Goal: Information Seeking & Learning: Learn about a topic

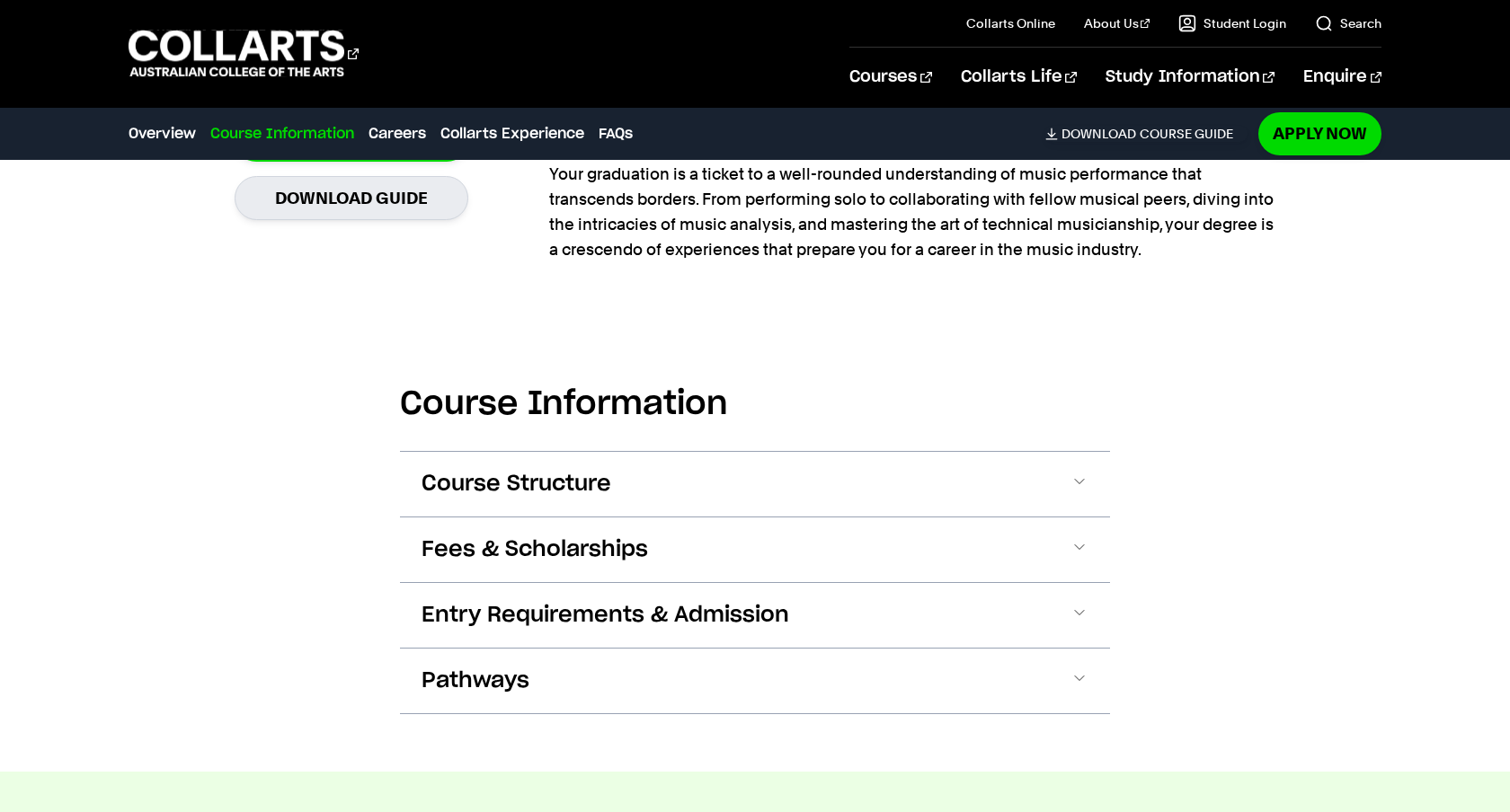
scroll to position [1509, 0]
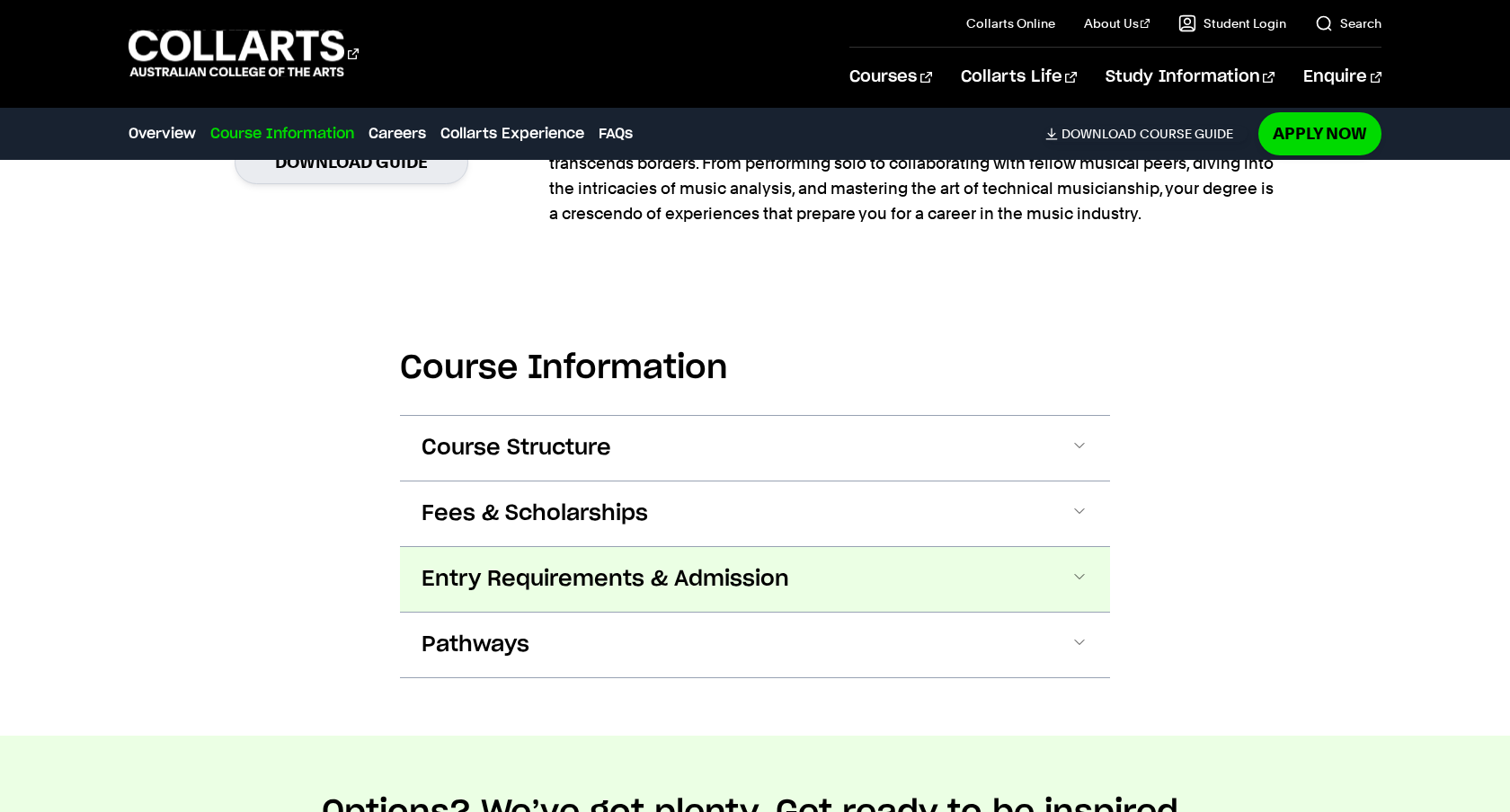
click at [540, 576] on span "Entry Requirements & Admission" at bounding box center [605, 579] width 368 height 29
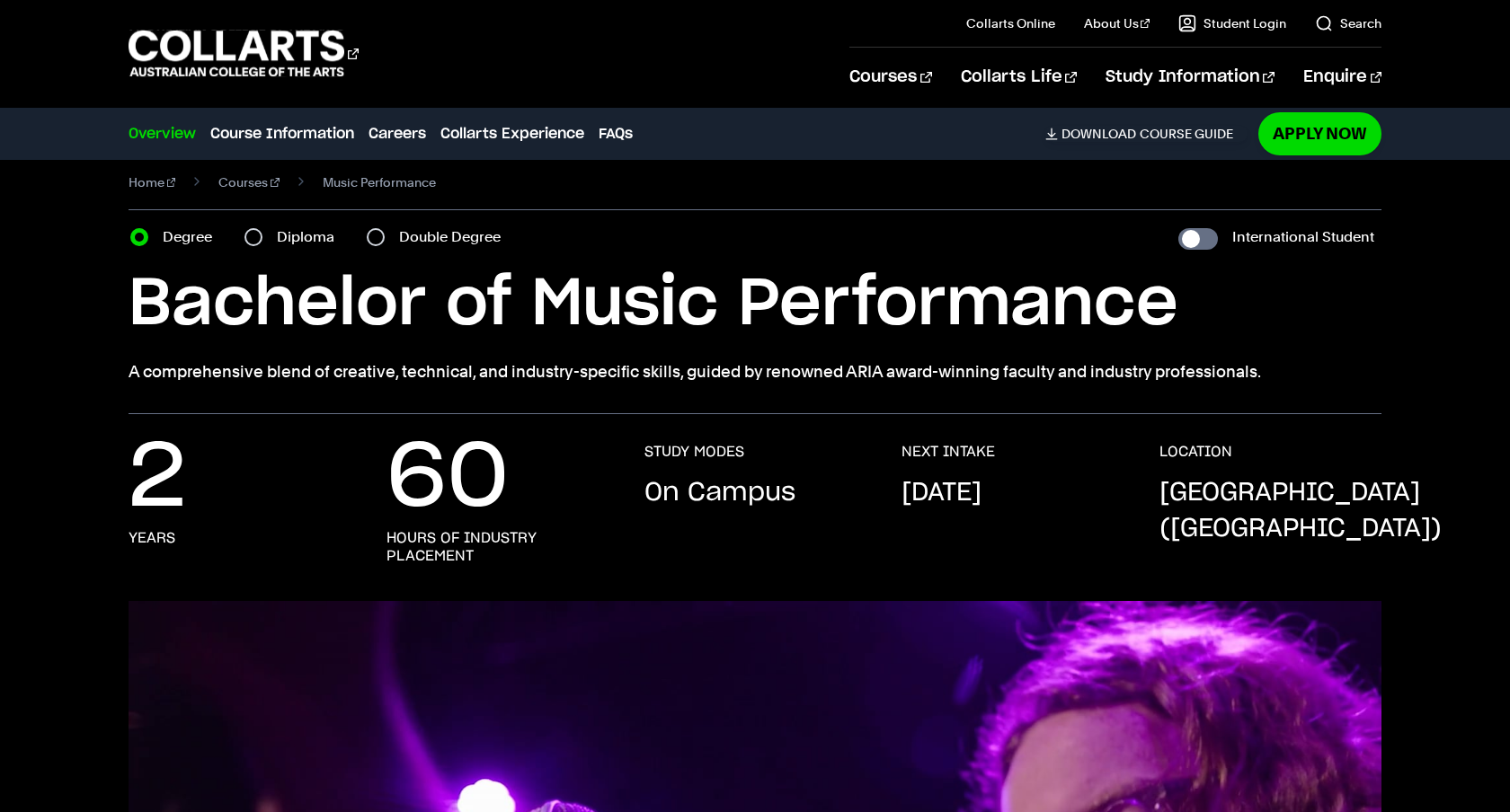
scroll to position [0, 0]
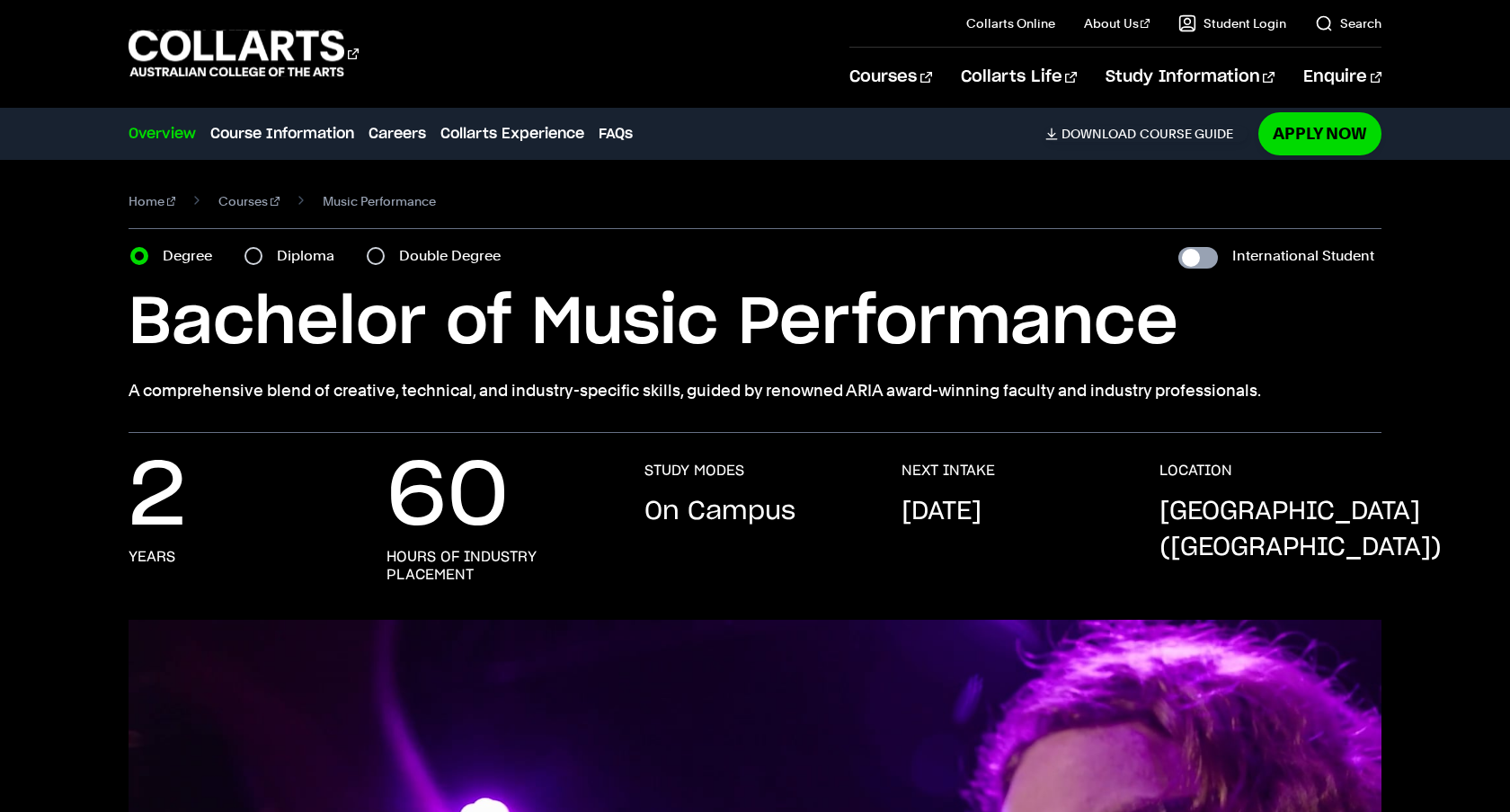
click at [1216, 254] on input "International Student" at bounding box center [1198, 257] width 39 height 21
checkbox input "true"
click at [1178, 247] on input "International Student" at bounding box center [1198, 257] width 39 height 21
checkbox input "false"
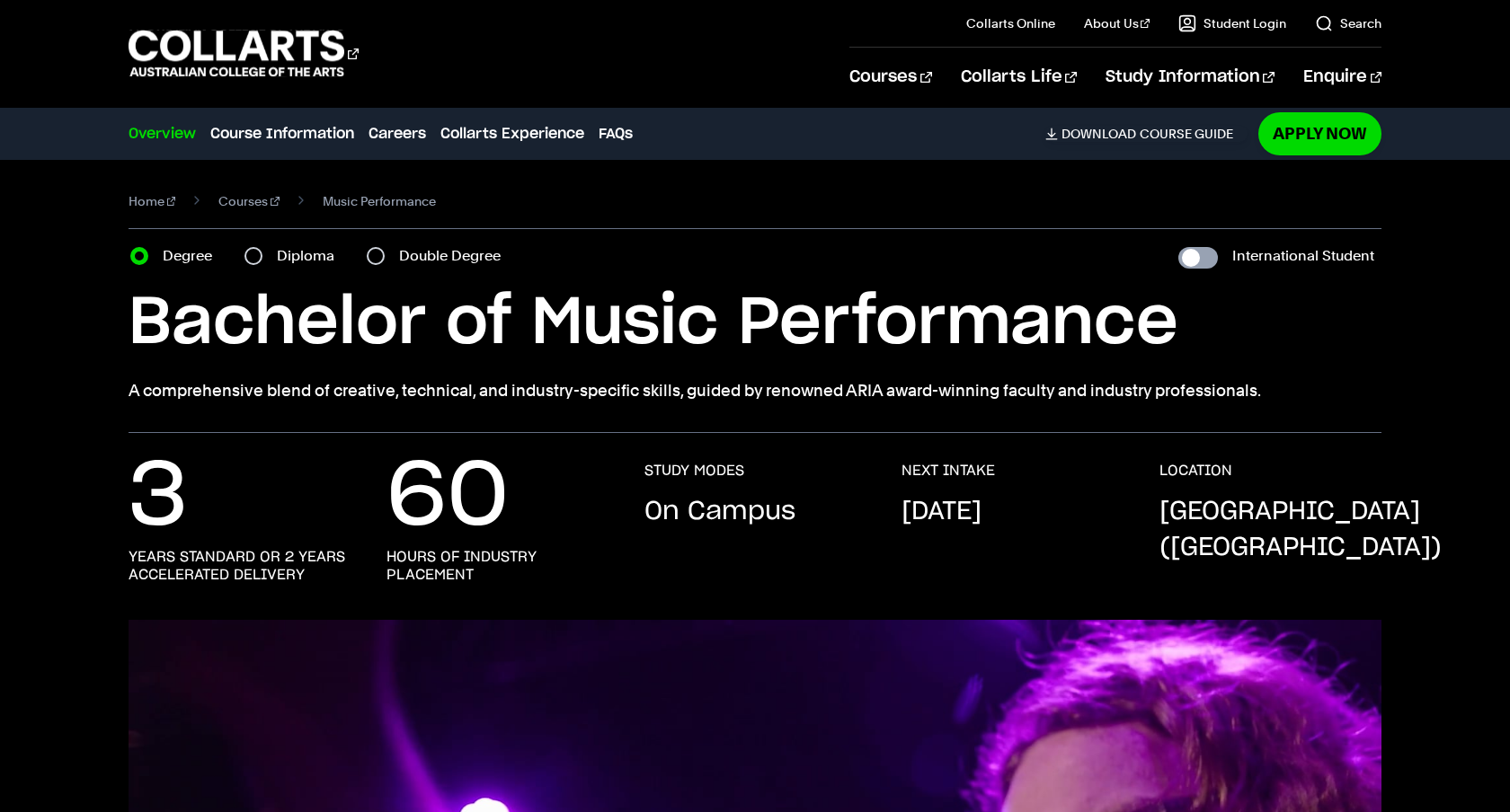
checkbox input "false"
click at [1178, 247] on input "International Student" at bounding box center [1198, 257] width 39 height 21
checkbox input "true"
click at [959, 508] on p "[DATE]" at bounding box center [942, 512] width 80 height 36
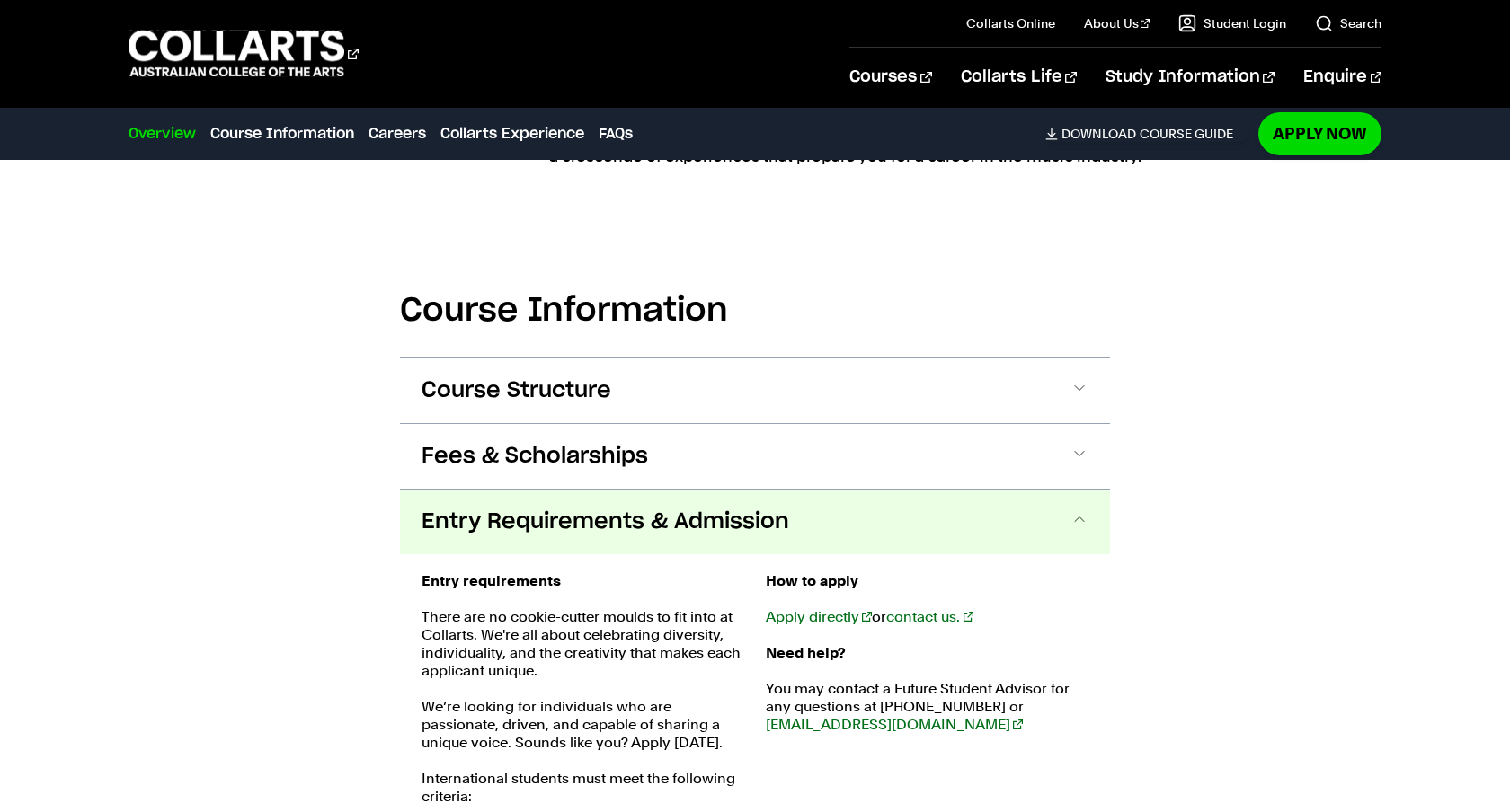
scroll to position [1589, 0]
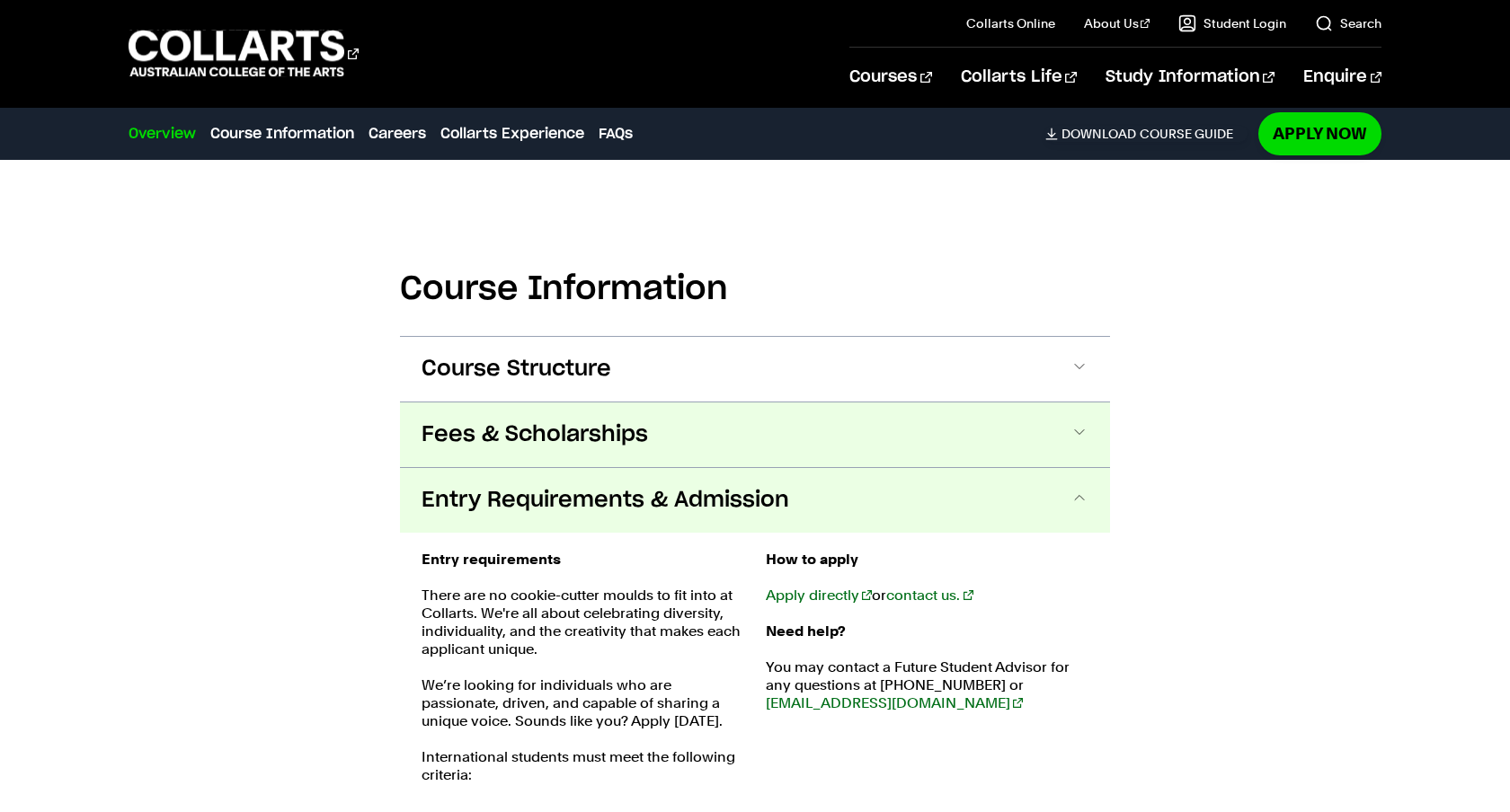
click at [930, 460] on button "Fees & Scholarships" at bounding box center [755, 434] width 710 height 64
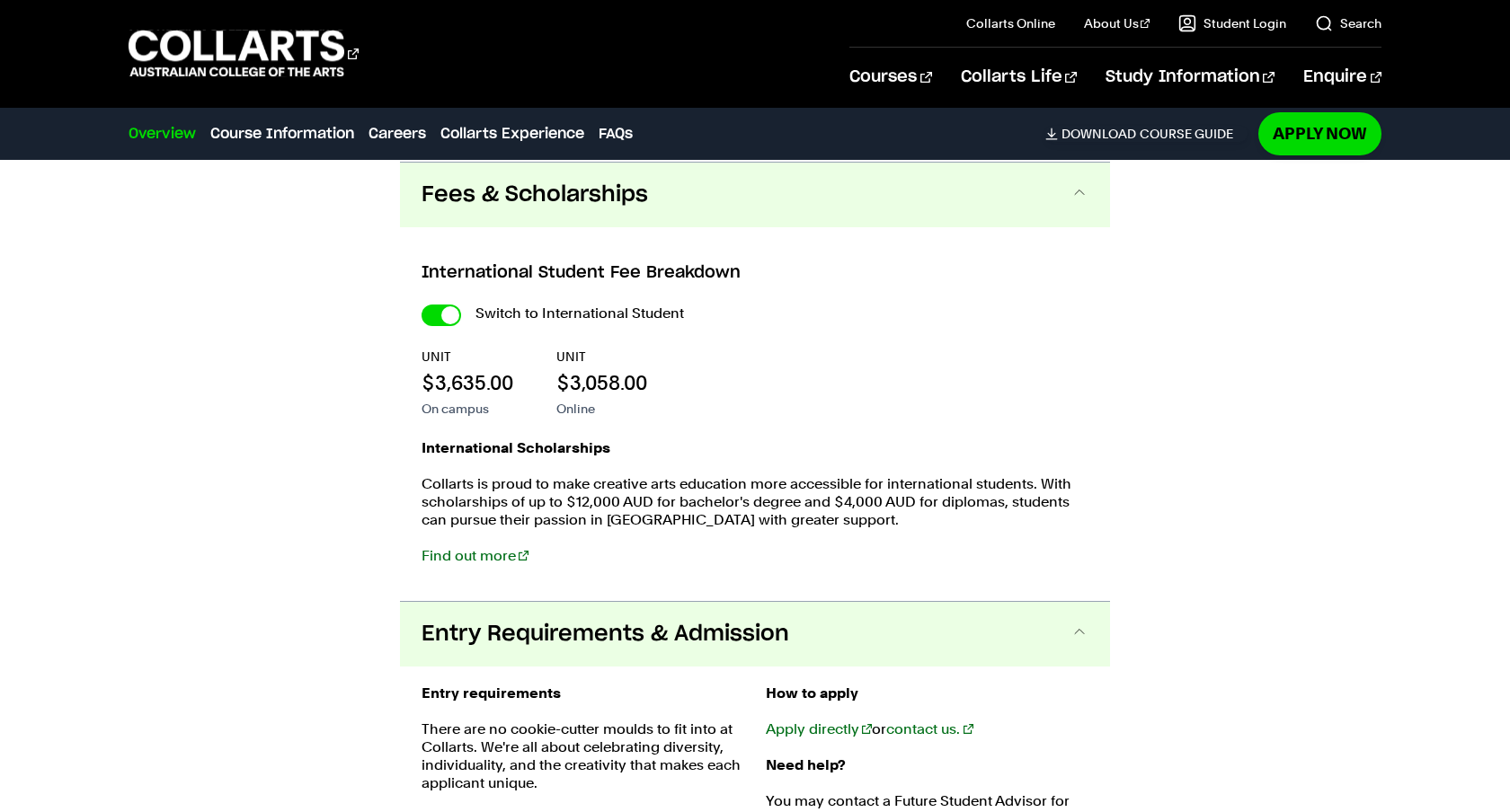
scroll to position [1829, 0]
click at [437, 320] on input "International Student" at bounding box center [441, 314] width 39 height 21
checkbox input "false"
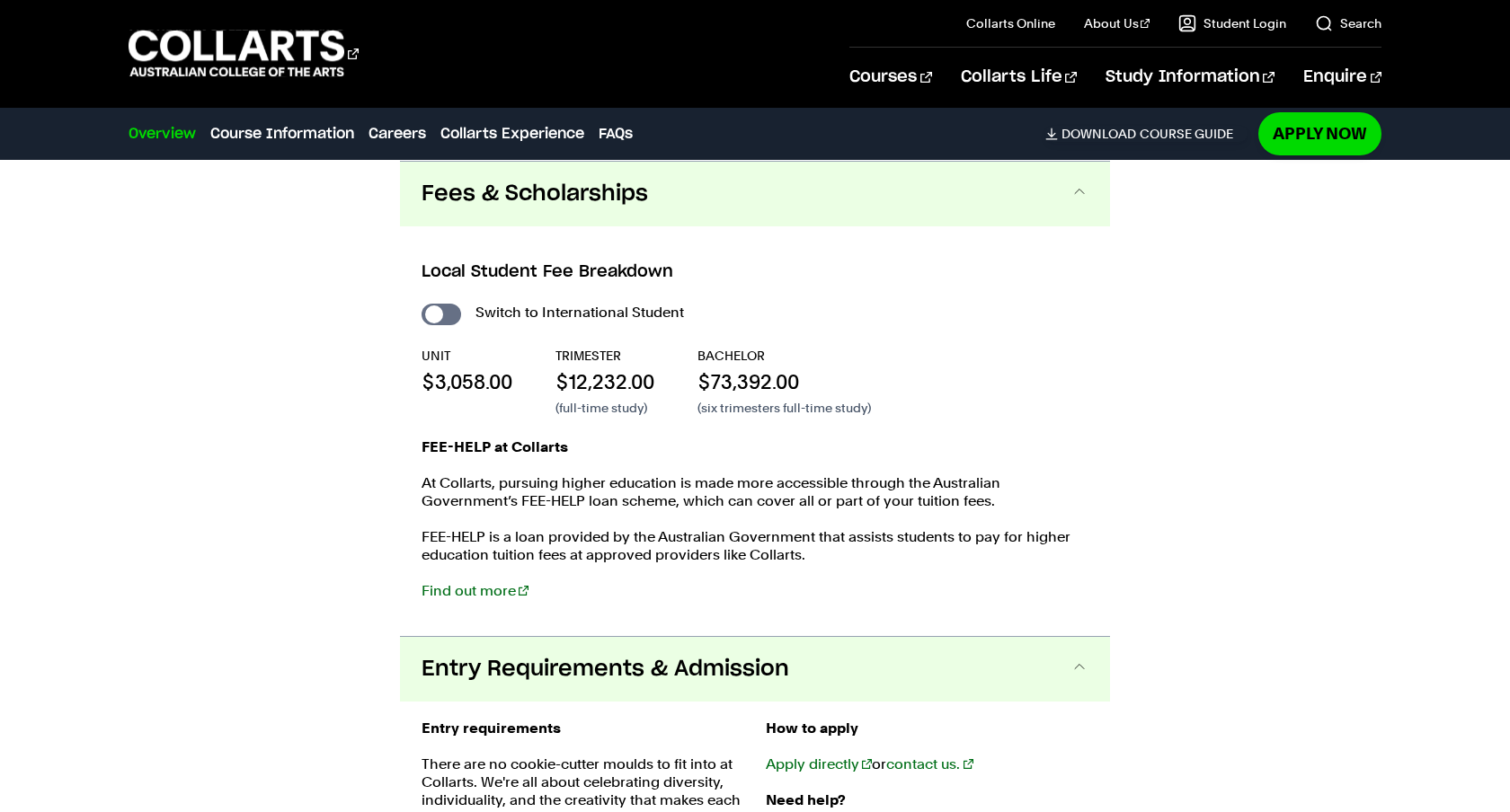
click at [437, 320] on input "International Student" at bounding box center [441, 314] width 39 height 21
checkbox input "true"
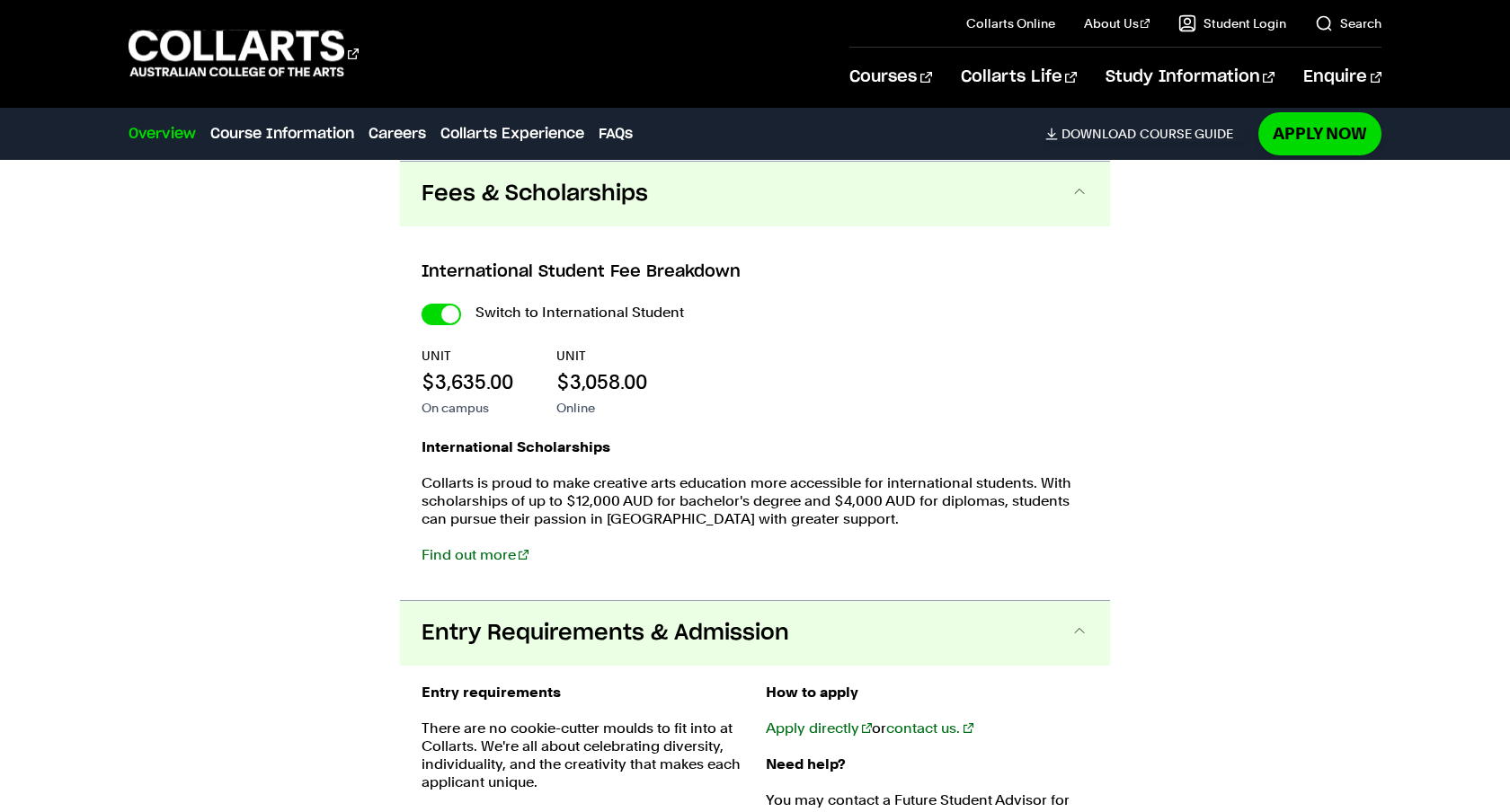
click at [340, 401] on div "Course Information Course Structure Bachelor of Music Performance The Bachelor …" at bounding box center [755, 644] width 1510 height 1401
click at [319, 470] on div "Course Information Course Structure Bachelor of Music Performance The Bachelor …" at bounding box center [755, 644] width 1510 height 1401
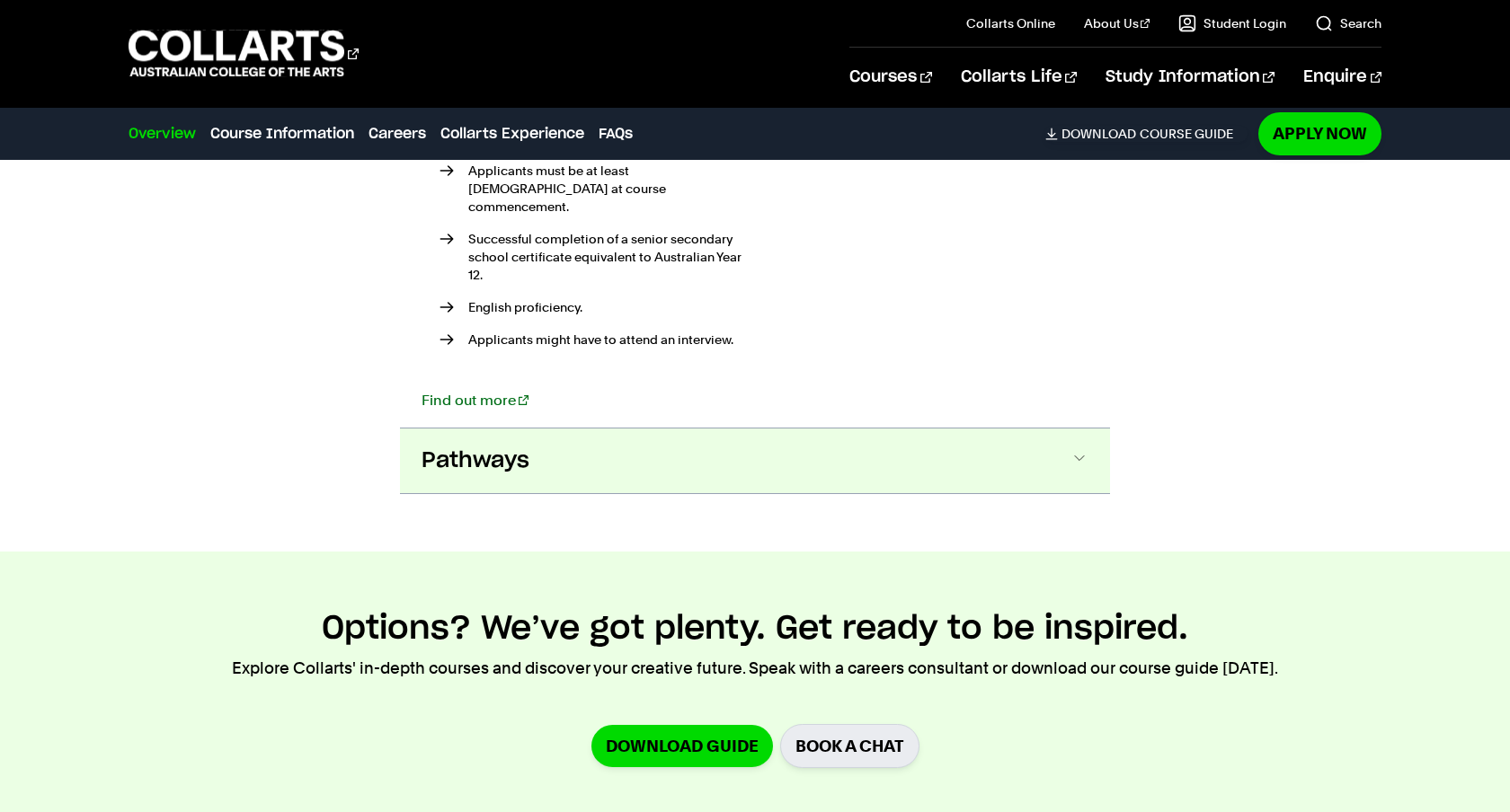
click at [440, 428] on button "Pathways" at bounding box center [755, 460] width 710 height 64
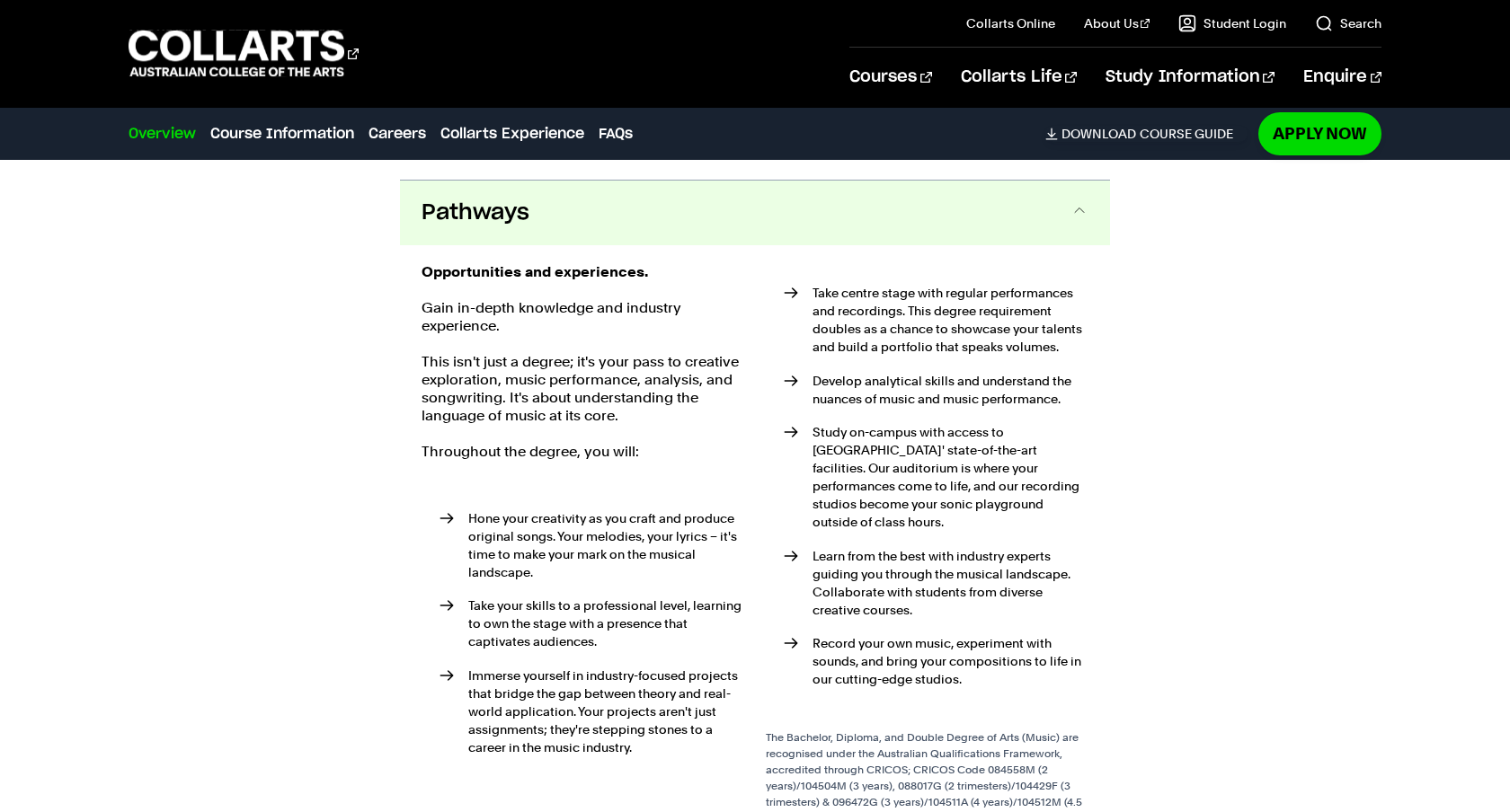
scroll to position [2872, 0]
click at [400, 180] on button "Pathways" at bounding box center [755, 211] width 710 height 64
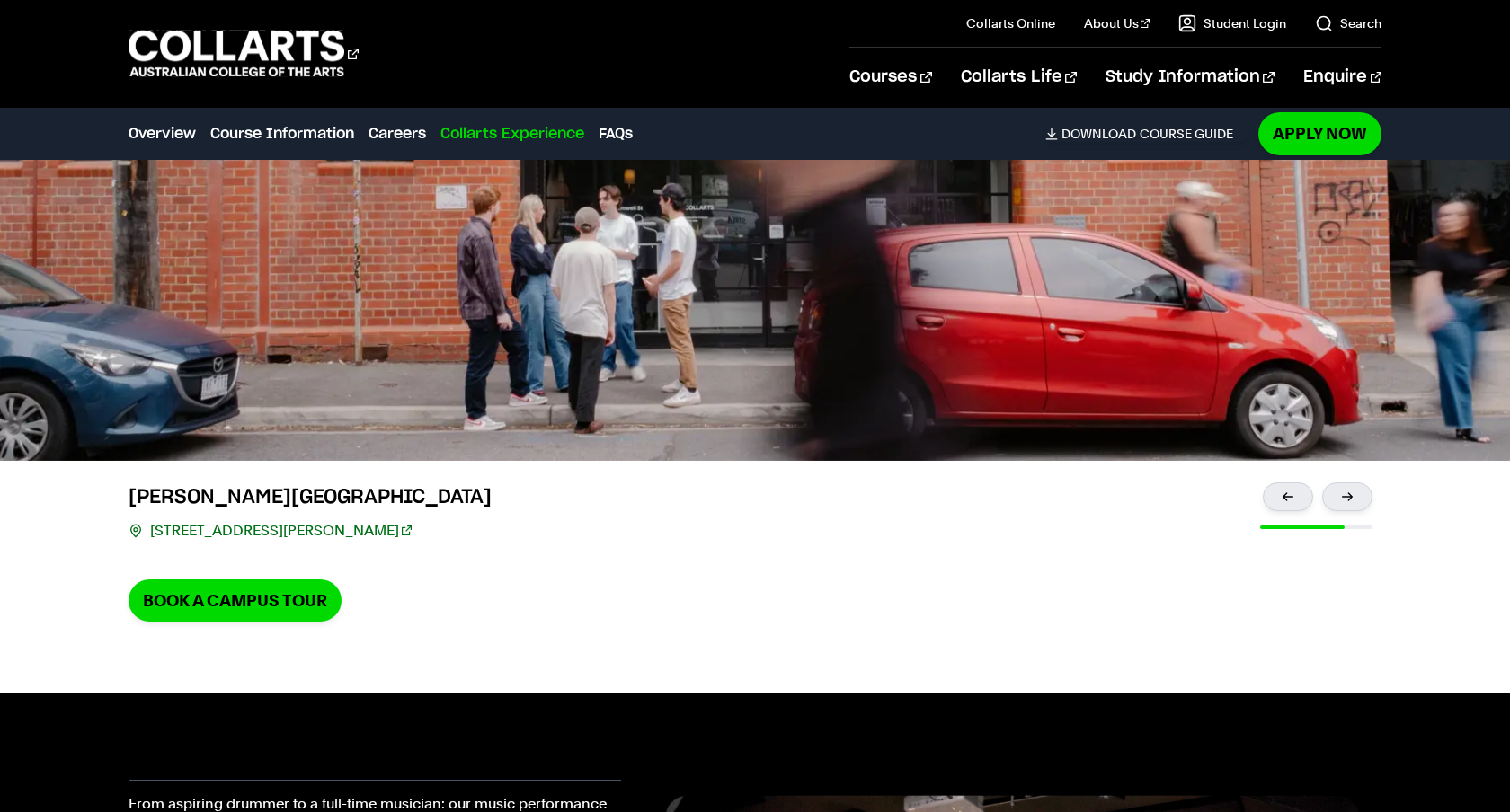
scroll to position [4495, 0]
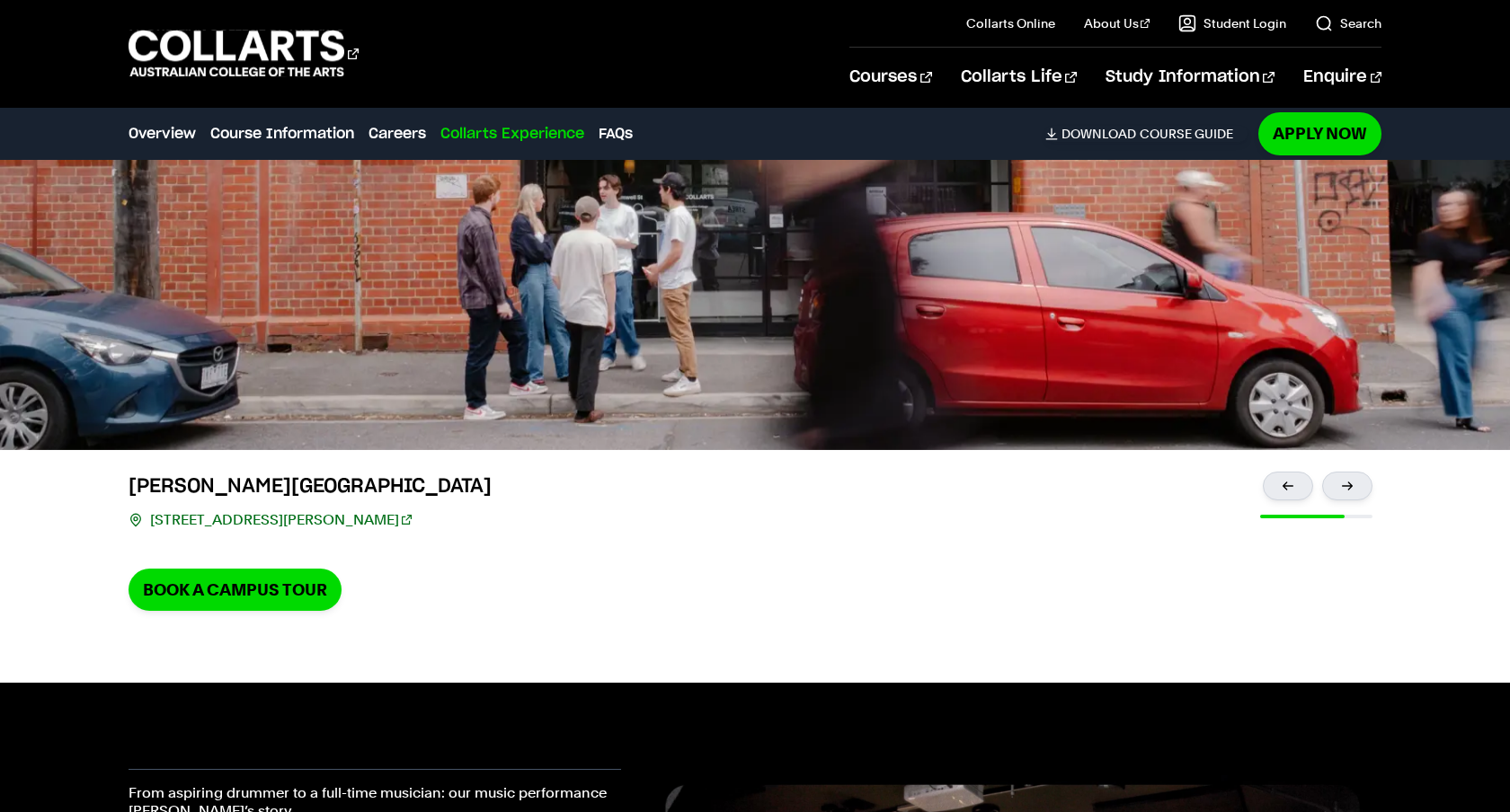
click at [364, 508] on link "67/69 Cromwell St, Collingwood VIC 3066" at bounding box center [280, 520] width 262 height 25
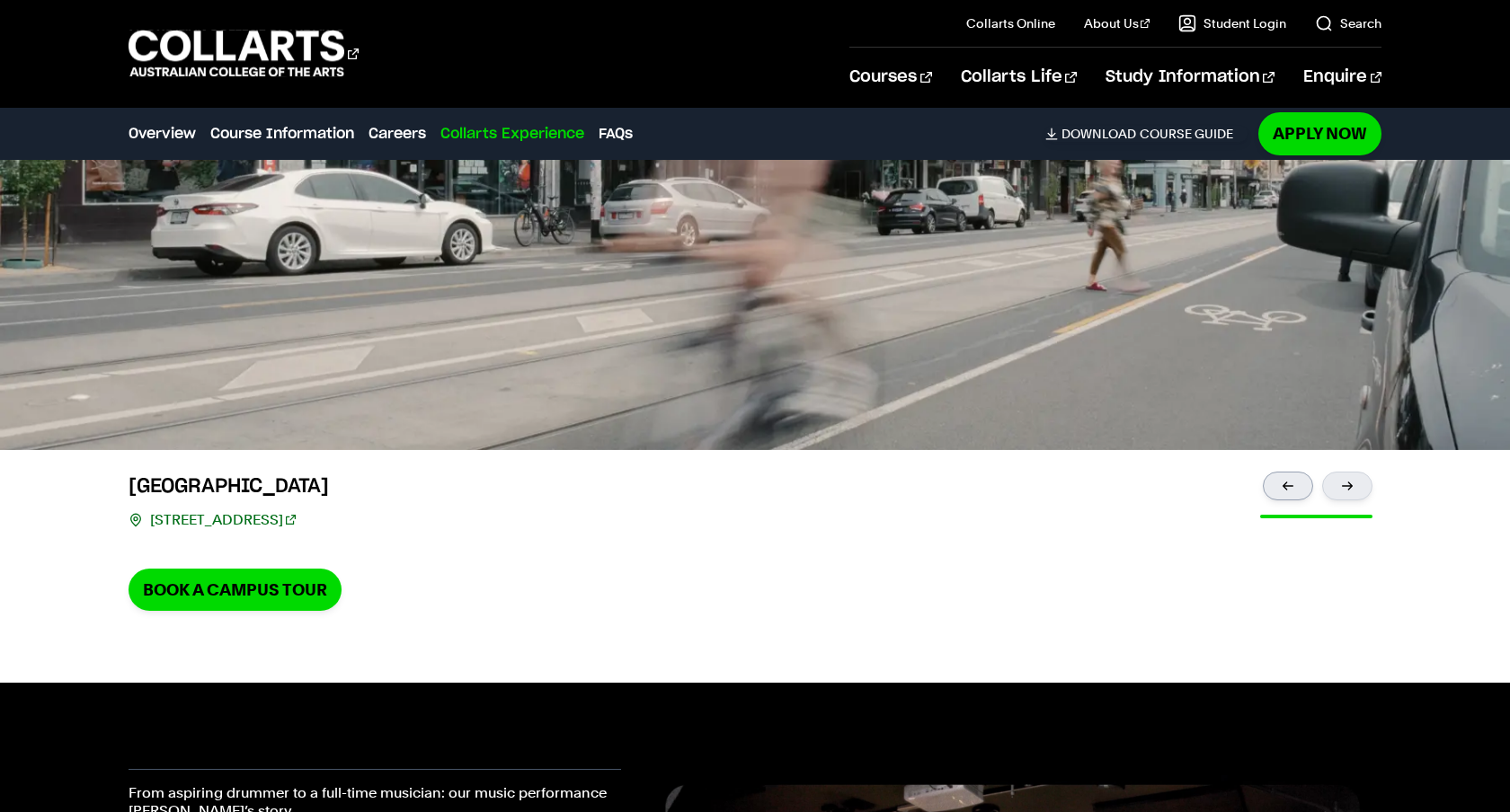
click at [1282, 472] on div at bounding box center [1288, 486] width 50 height 29
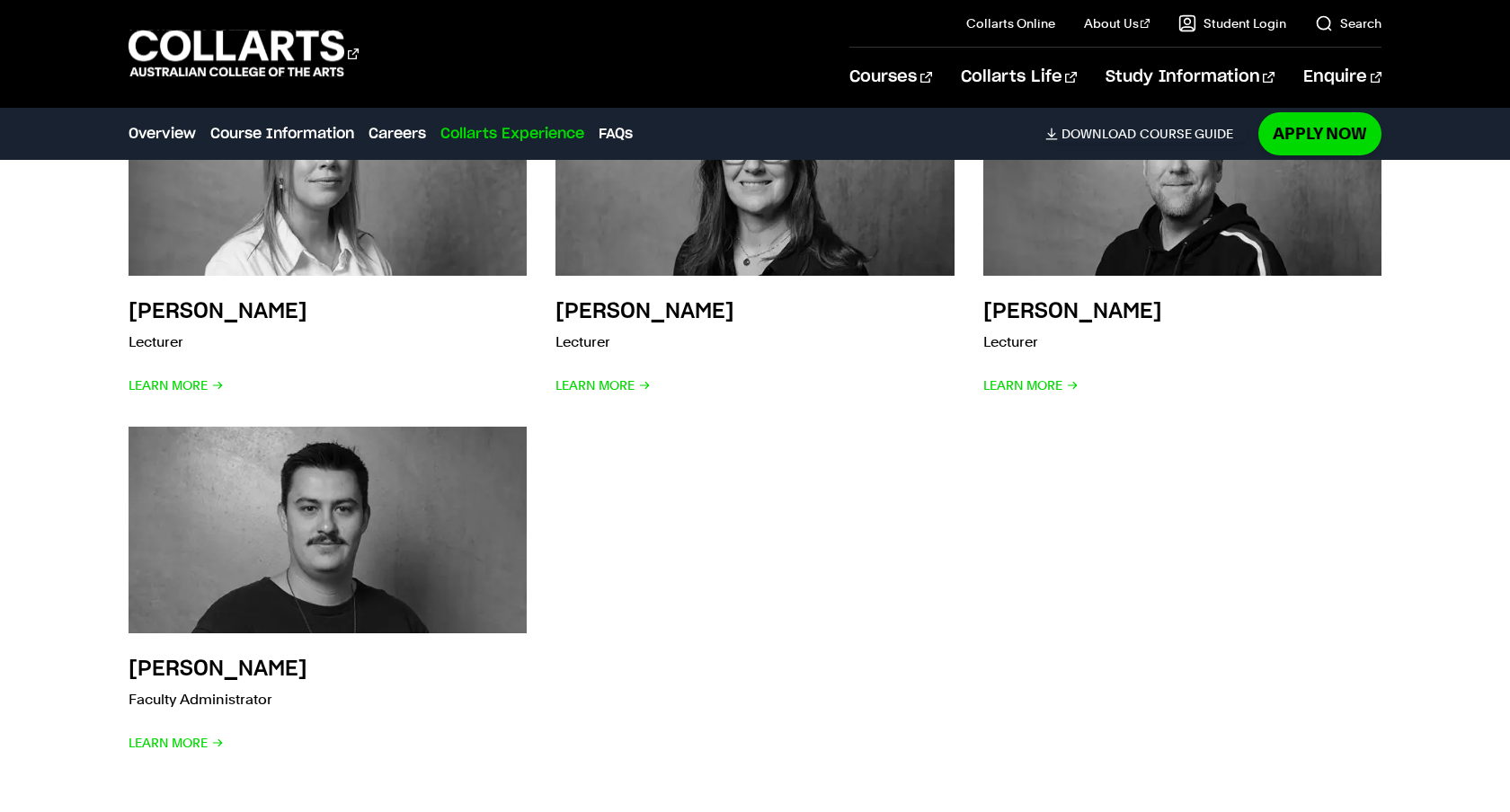
scroll to position [6179, 0]
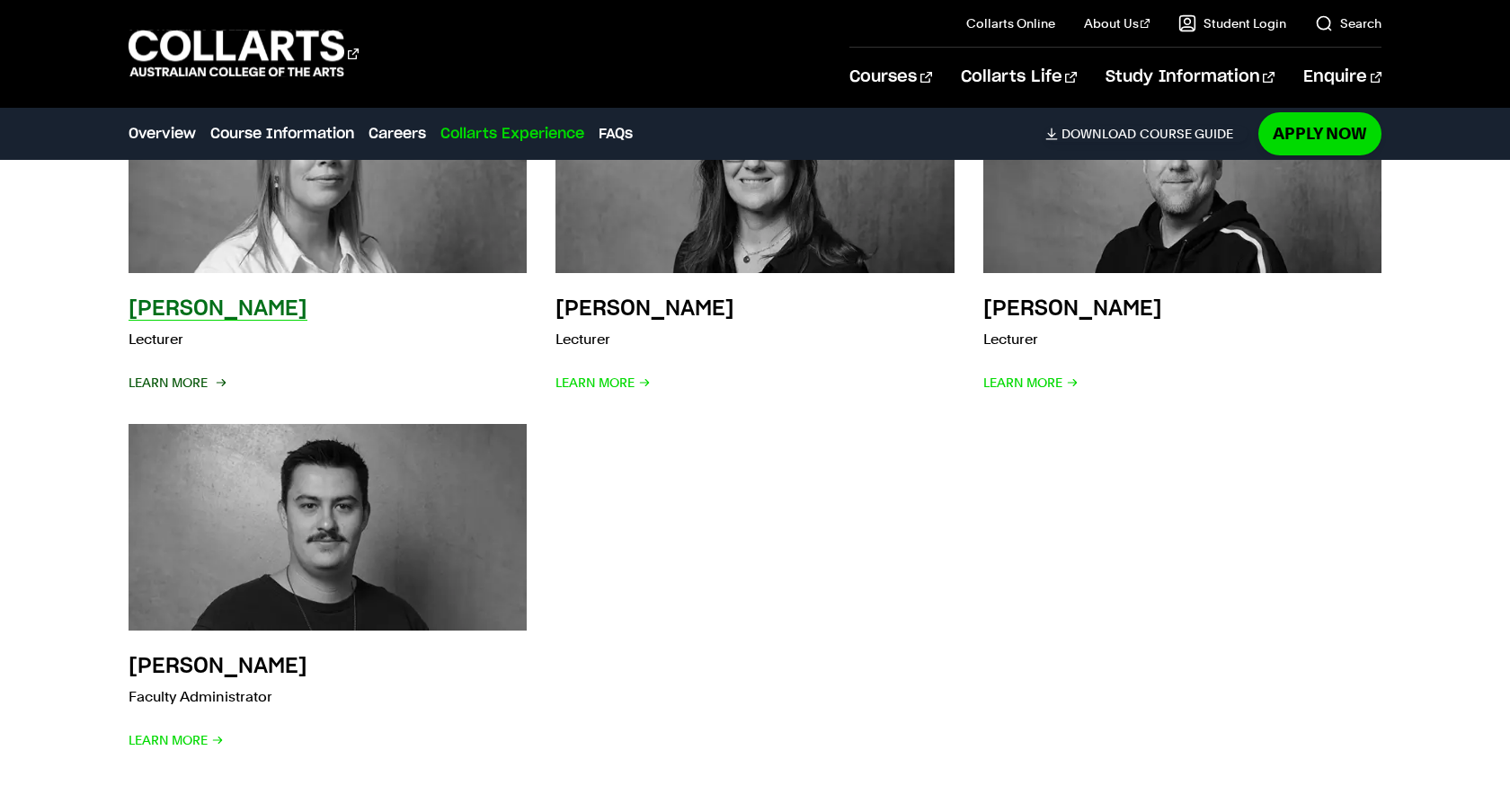
click at [154, 370] on span "Learn More" at bounding box center [176, 382] width 95 height 25
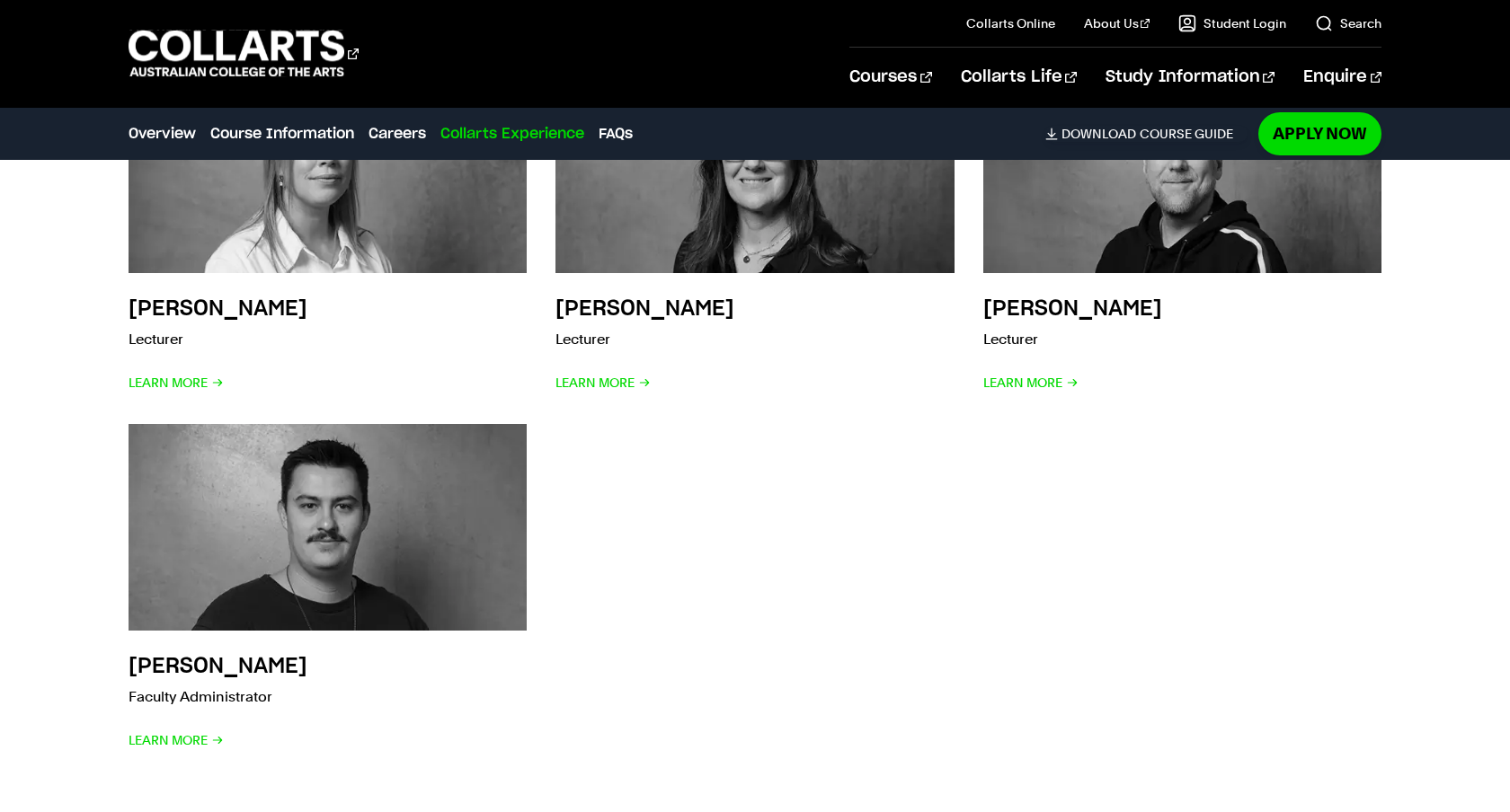
click at [3, 235] on div "Meet your faculty Jesse Hooper Program Leader Learn More Brett Langsford Progra…" at bounding box center [755, 210] width 1510 height 1212
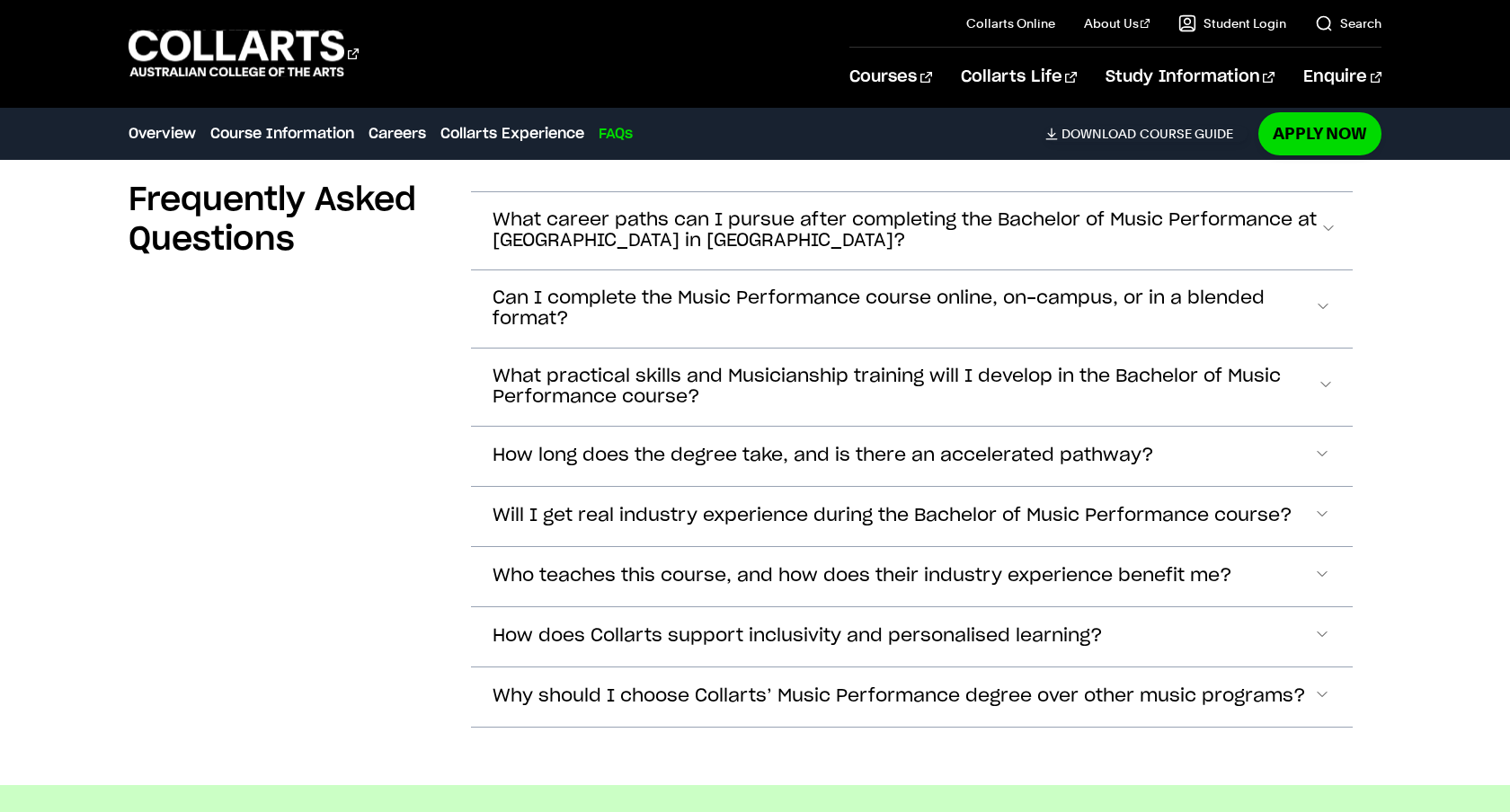
scroll to position [6856, 0]
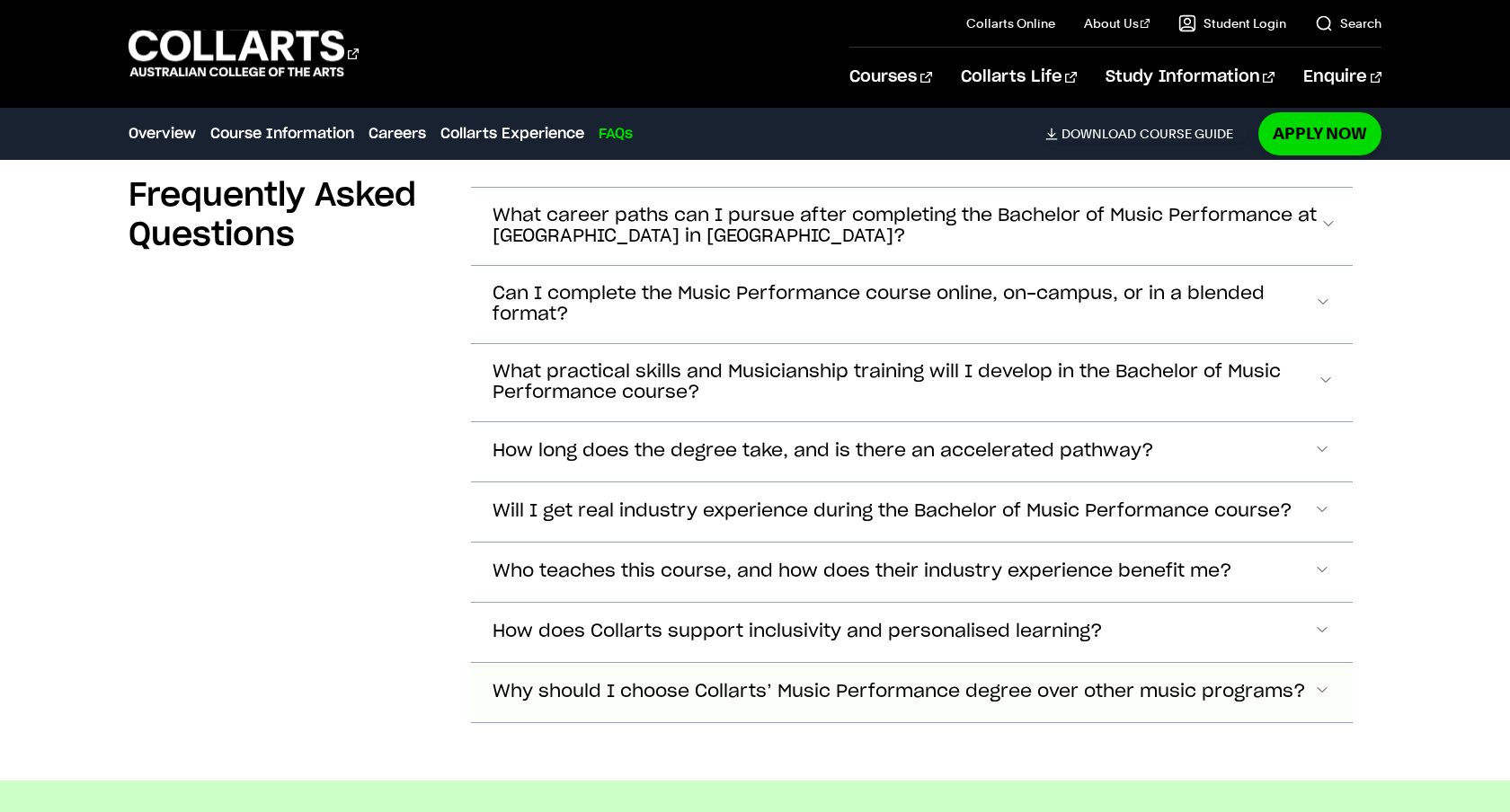
click at [501, 682] on span "Why should I choose Collarts’ Music Performance degree over other music program…" at bounding box center [899, 692] width 813 height 20
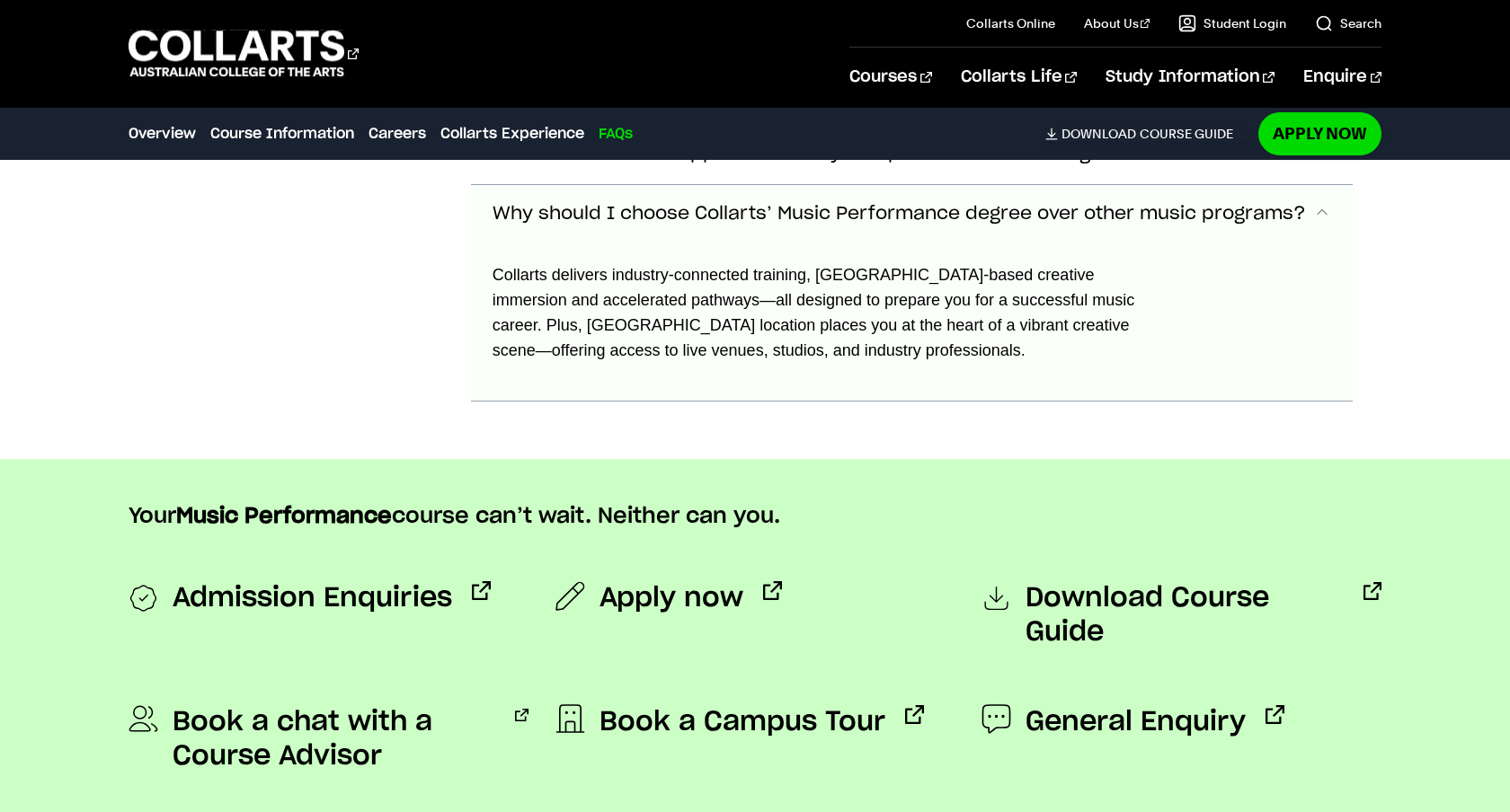
scroll to position [7338, 0]
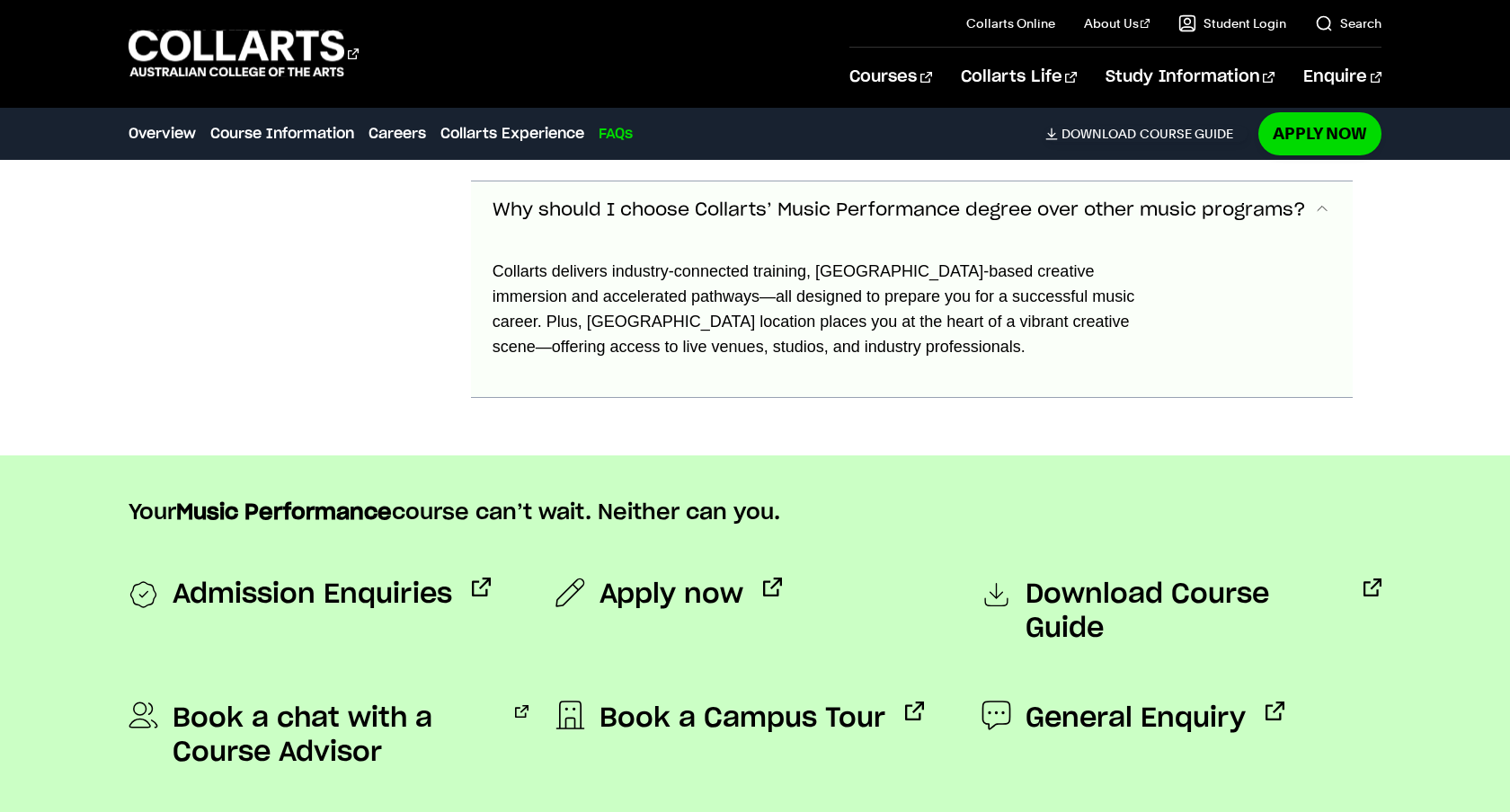
click at [414, 327] on div "Frequently Asked Questions" at bounding box center [285, 43] width 314 height 711
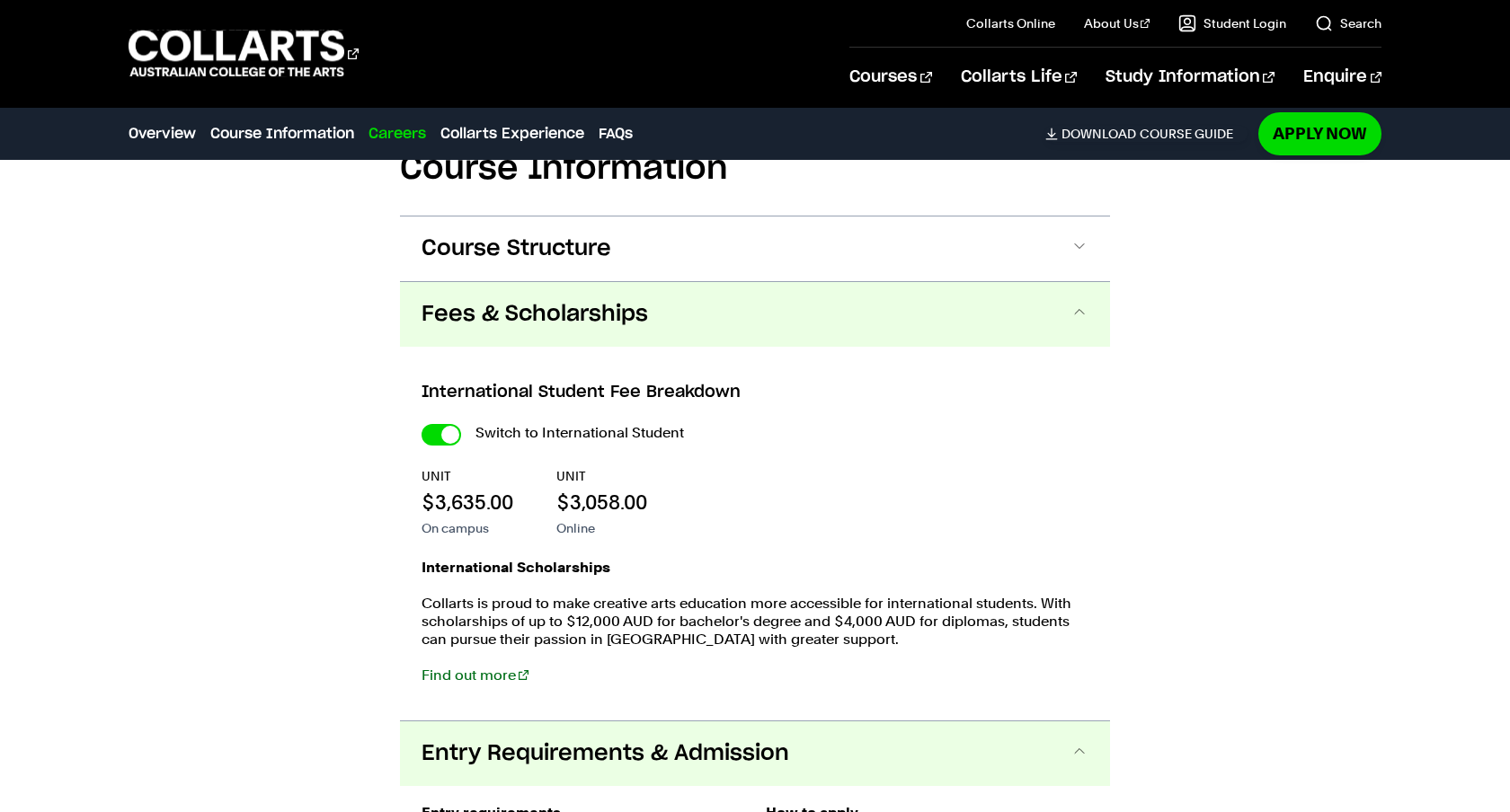
scroll to position [1696, 0]
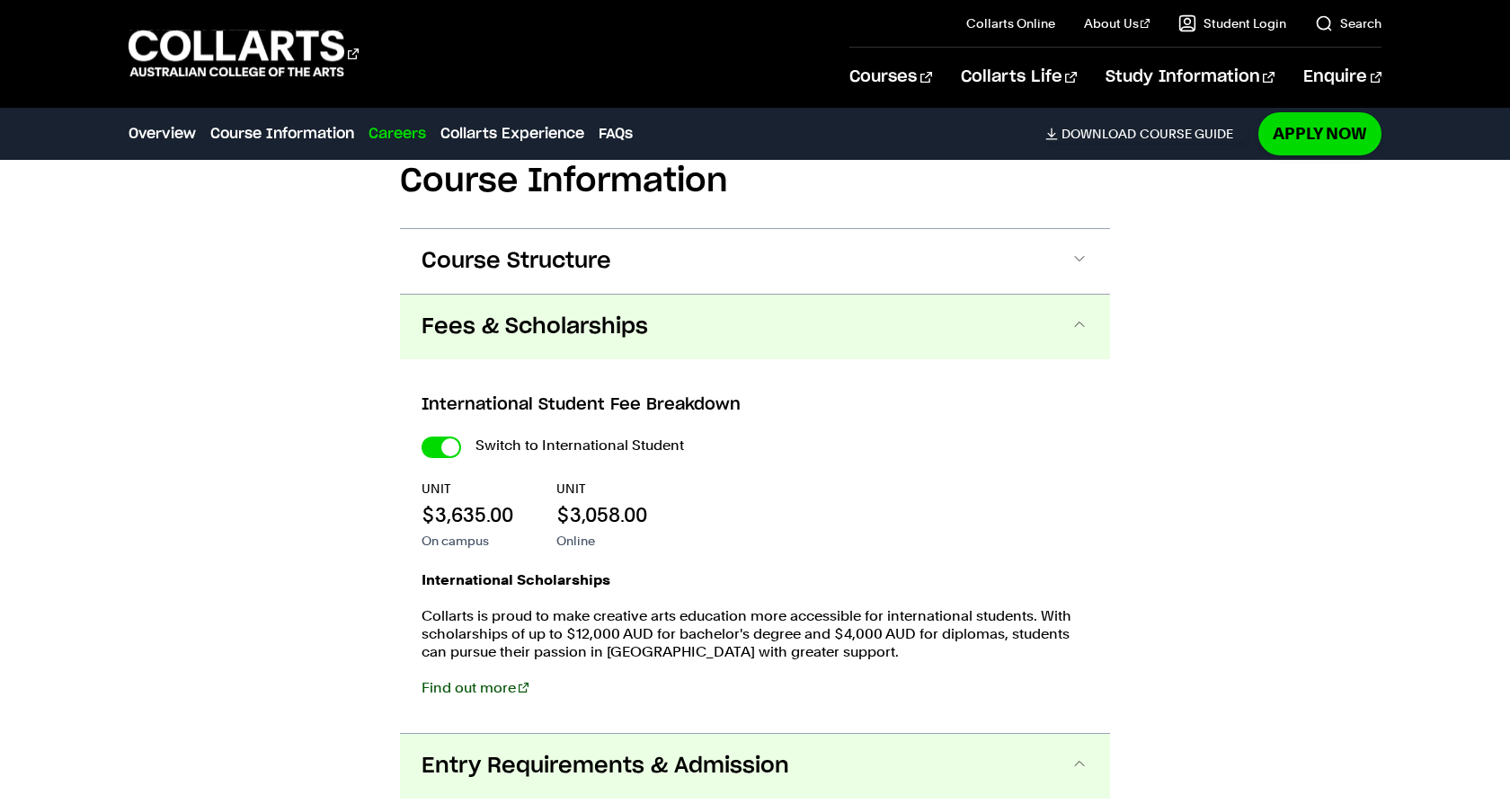
click at [479, 683] on link "Find out more" at bounding box center [474, 687] width 107 height 17
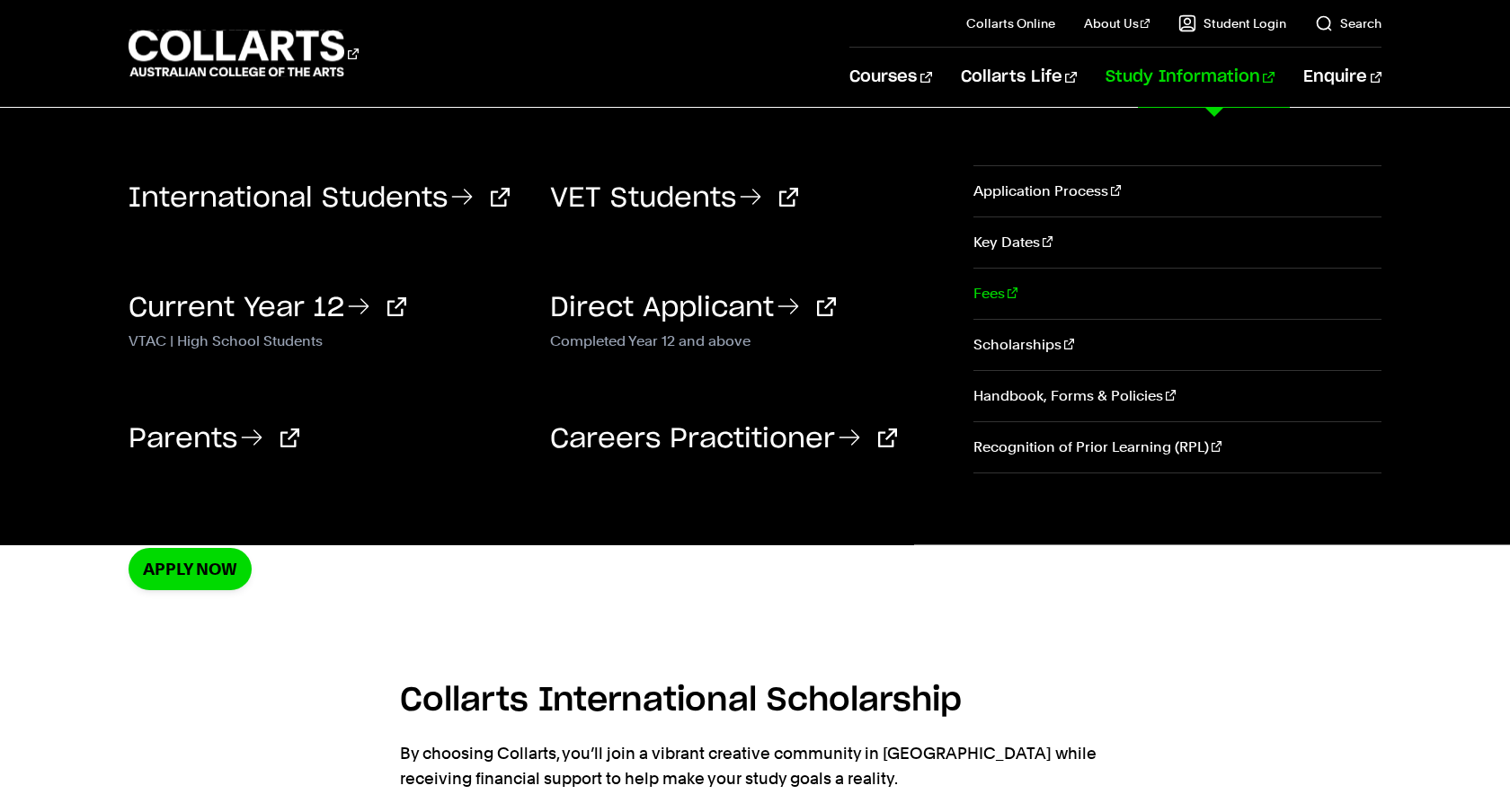
click at [1015, 278] on link "Fees" at bounding box center [1177, 293] width 408 height 50
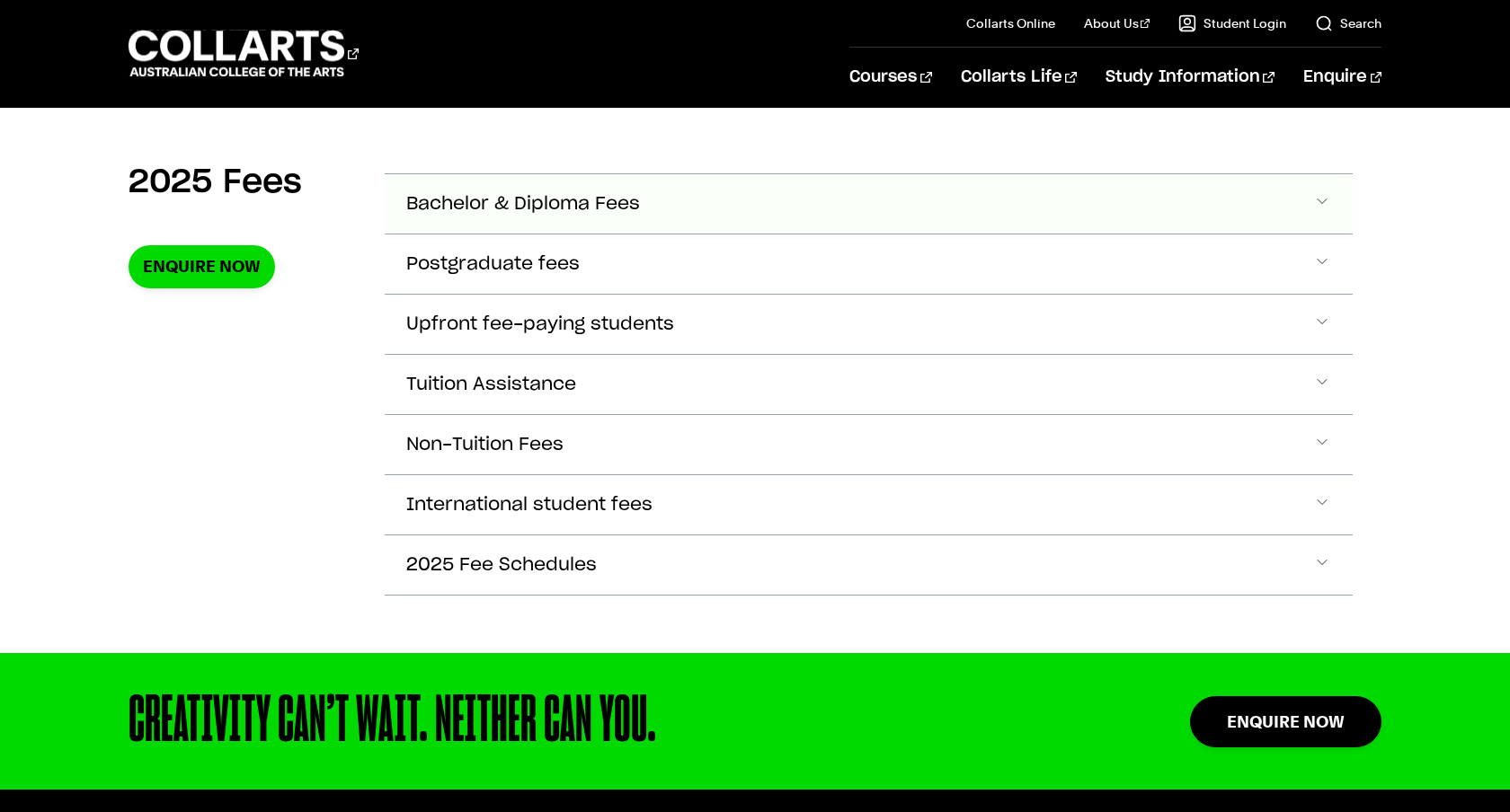
click at [842, 201] on button "Bachelor & Diploma Fees" at bounding box center [868, 204] width 968 height 60
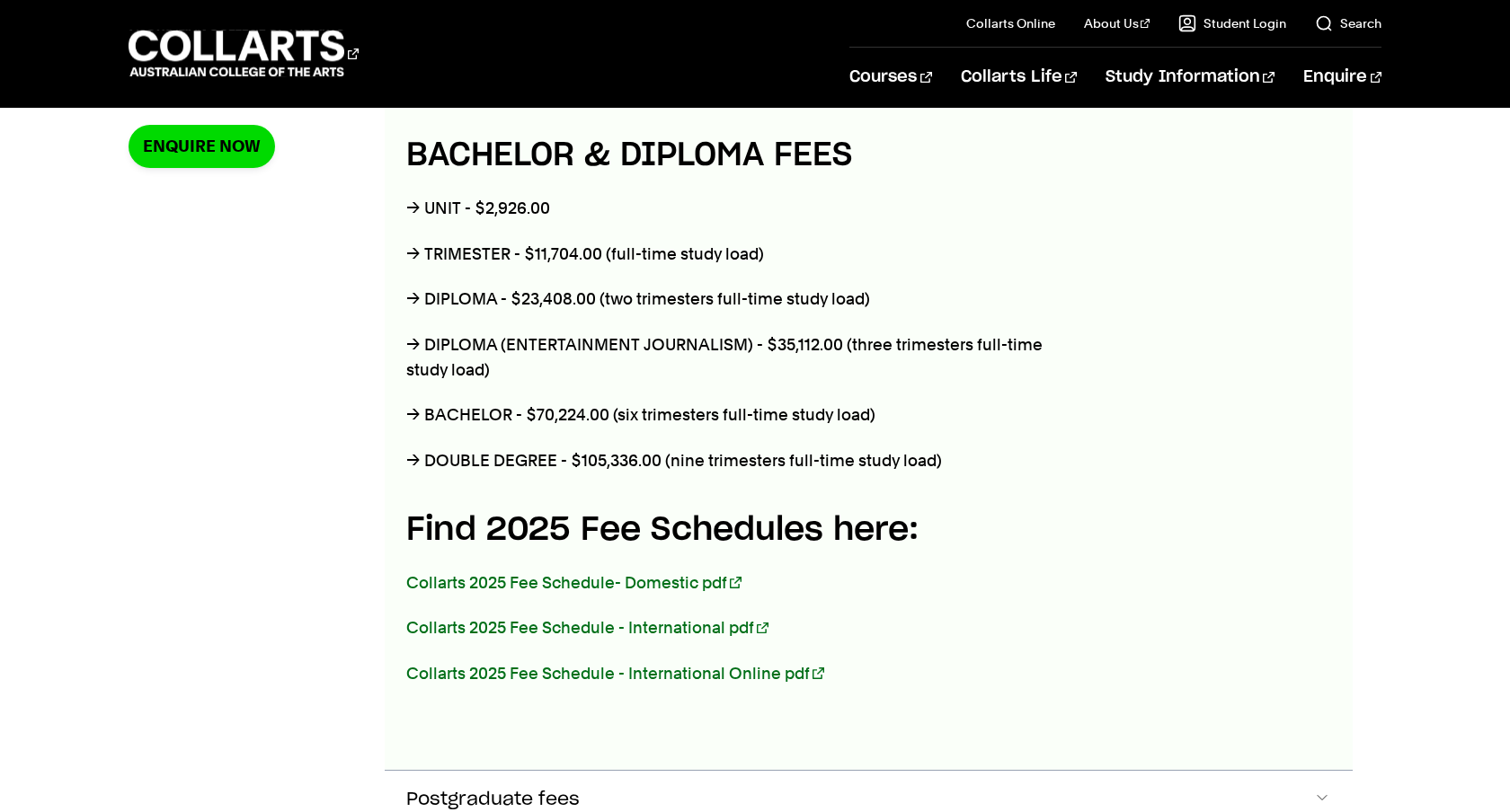
scroll to position [742, 0]
click at [568, 628] on link "Collarts 2025 Fee Schedule - International pdf" at bounding box center [587, 628] width 362 height 19
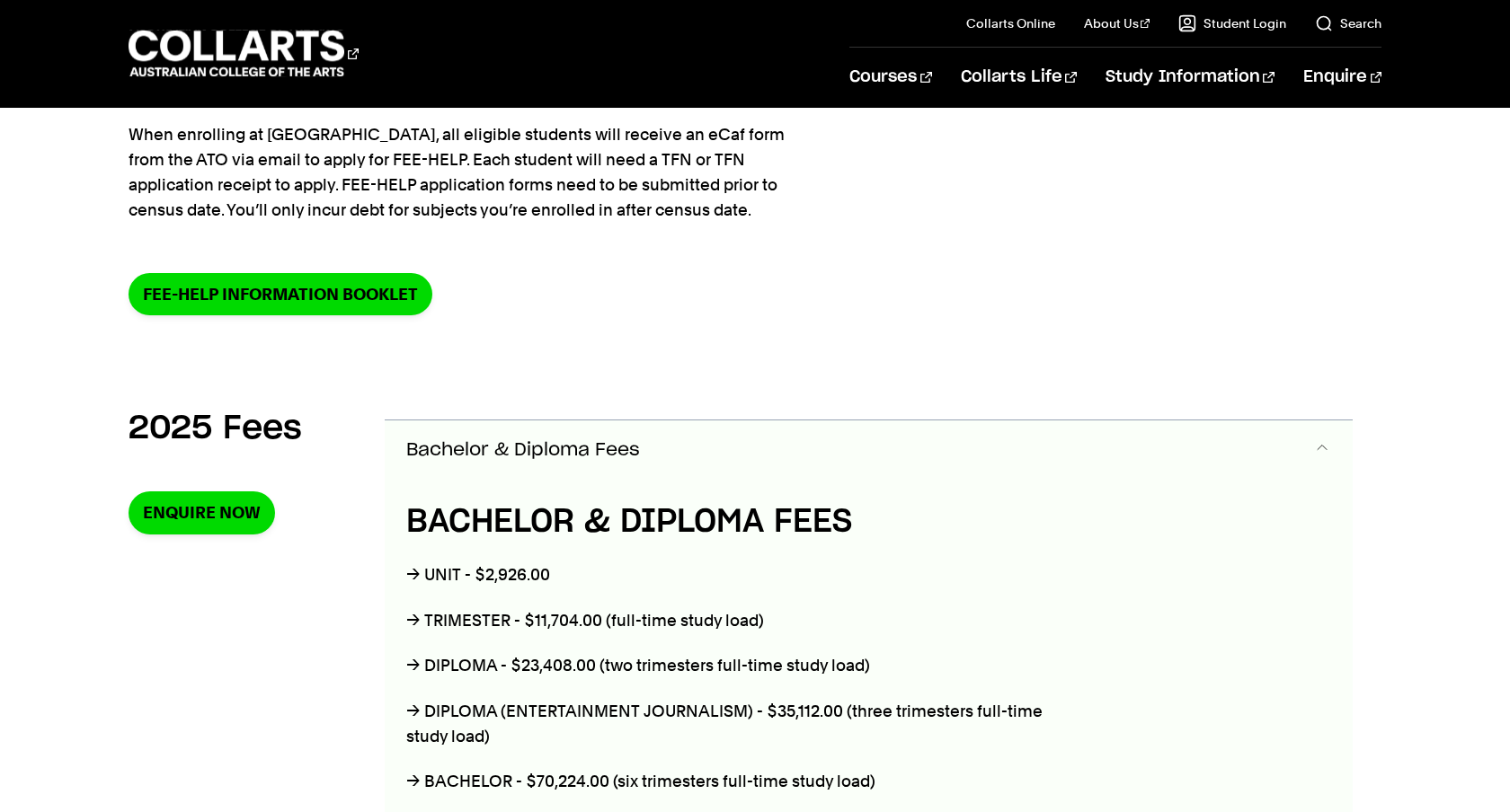
scroll to position [0, 0]
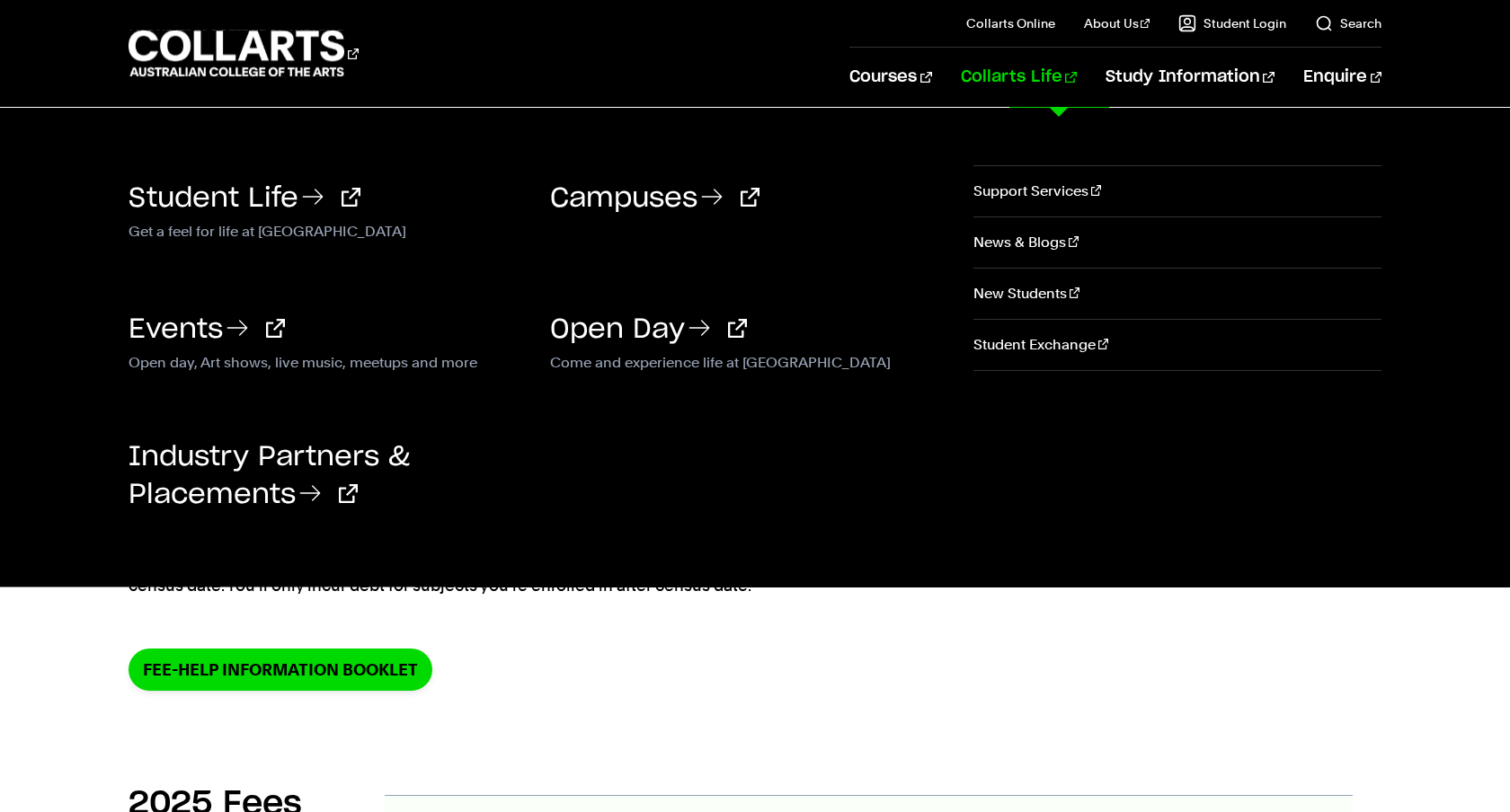
click at [993, 64] on li "Collarts Life Student Life Get a feel for life at Collarts Come and experience …" at bounding box center [1003, 77] width 144 height 60
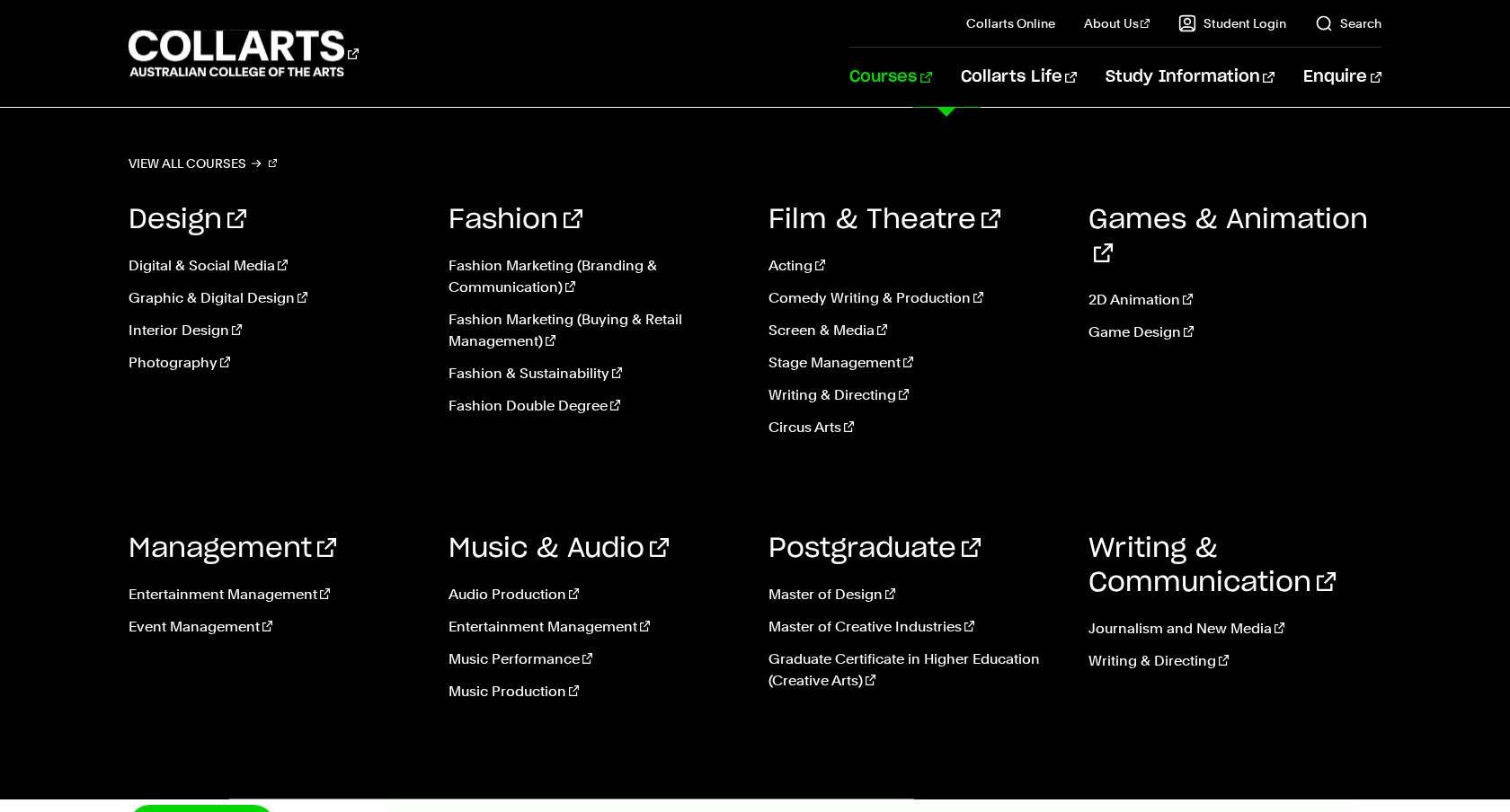
scroll to position [63, 0]
click at [541, 659] on link "Music Performance" at bounding box center [594, 659] width 293 height 21
